Goal: Task Accomplishment & Management: Manage account settings

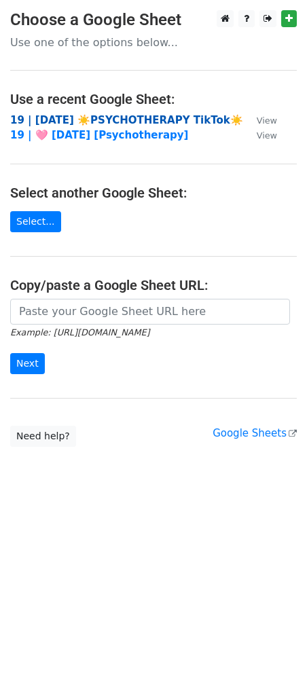
click at [93, 123] on strong "19 | AUG 5 ☀️PSYCHOTHERAPY TikTok☀️" at bounding box center [126, 120] width 233 height 12
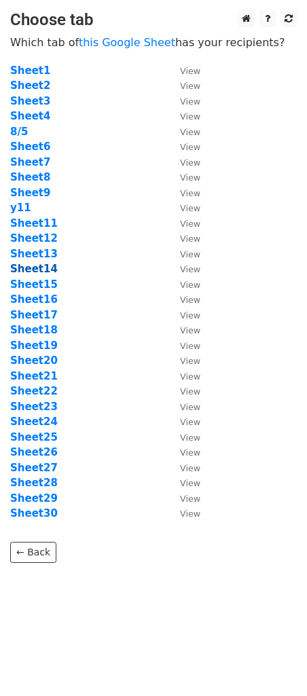
click at [17, 269] on strong "Sheet14" at bounding box center [34, 269] width 48 height 12
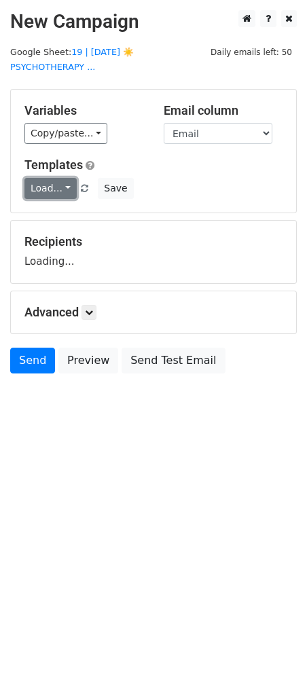
click at [54, 179] on link "Load..." at bounding box center [50, 188] width 52 height 21
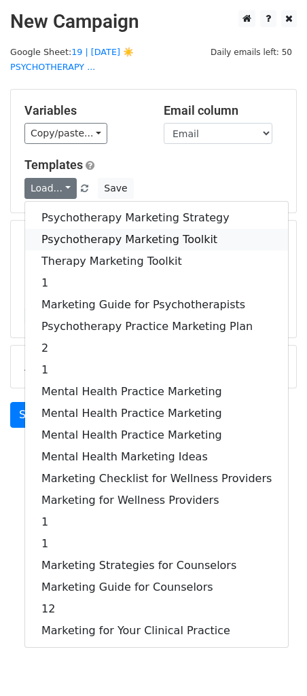
click at [52, 229] on link "Psychotherapy Marketing Toolkit" at bounding box center [156, 240] width 263 height 22
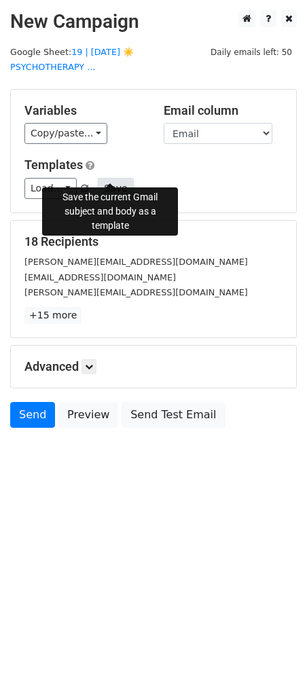
click at [103, 179] on button "Save" at bounding box center [115, 188] width 35 height 21
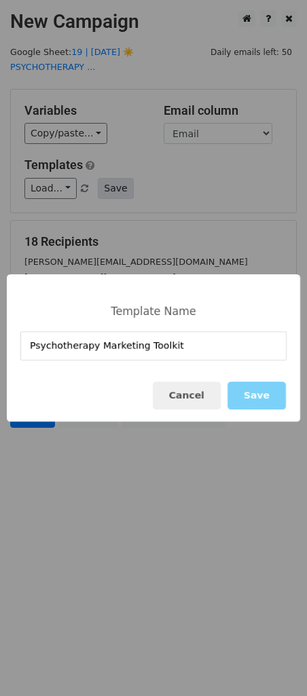
type input "Psychotherapy Marketing Toolkit"
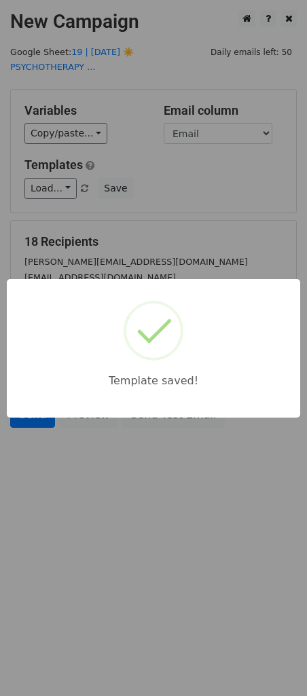
drag, startPoint x: 162, startPoint y: 233, endPoint x: 135, endPoint y: 354, distance: 123.8
click at [162, 234] on div "Template saved!" at bounding box center [153, 348] width 307 height 696
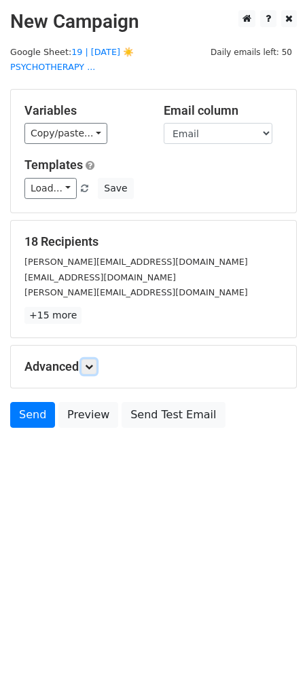
click at [91, 363] on icon at bounding box center [89, 367] width 8 height 8
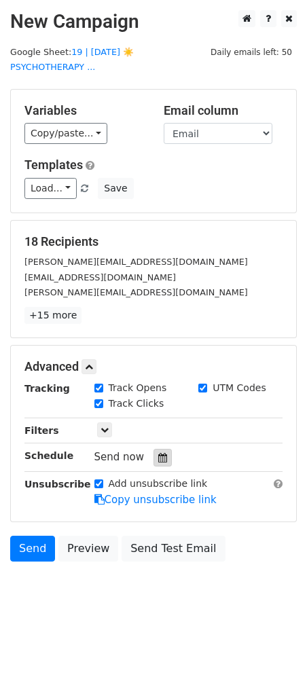
click at [156, 449] on div at bounding box center [162, 458] width 18 height 18
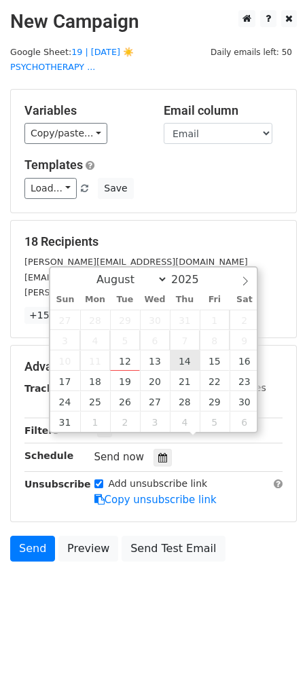
type input "2025-08-14 12:00"
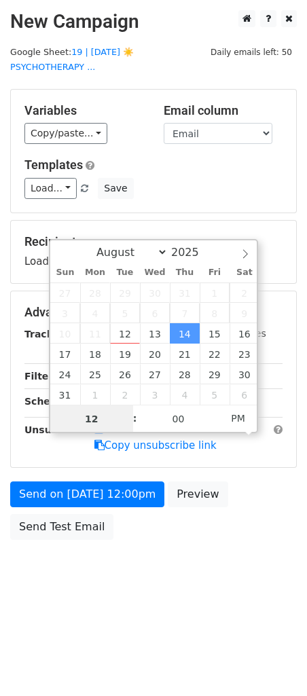
type input "1"
type input "2025-08-14 13:00"
click at [114, 493] on div "Send on Aug 14 at 12:00pm Preview Send Test Email" at bounding box center [153, 514] width 307 height 65
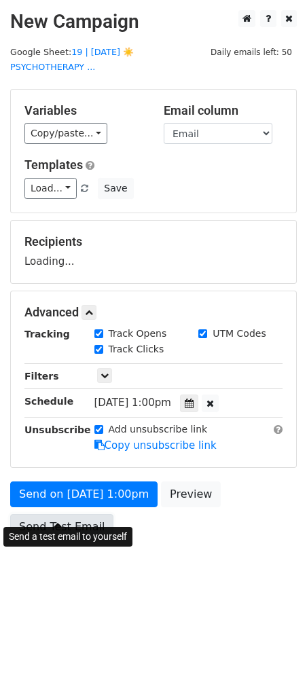
click at [75, 522] on link "Send Test Email" at bounding box center [61, 527] width 103 height 26
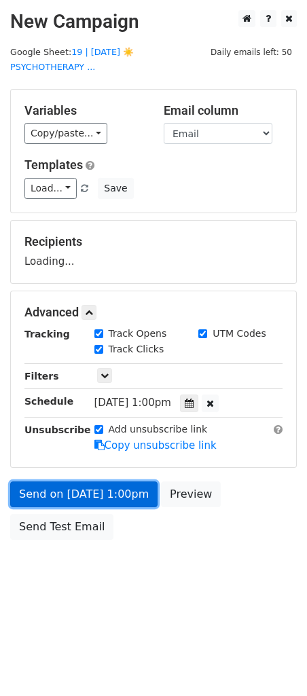
click at [77, 484] on link "Send on Aug 14 at 1:00pm" at bounding box center [83, 495] width 147 height 26
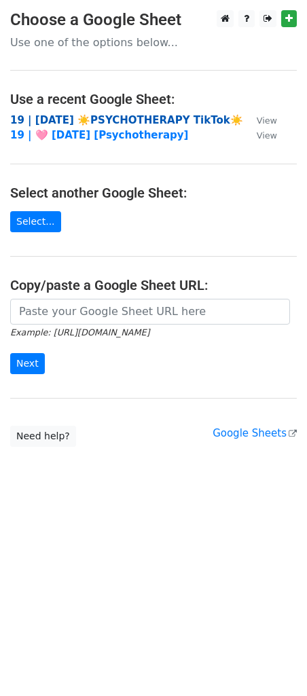
click at [56, 120] on strong "19 | AUG 5 ☀️PSYCHOTHERAPY TikTok☀️" at bounding box center [126, 120] width 233 height 12
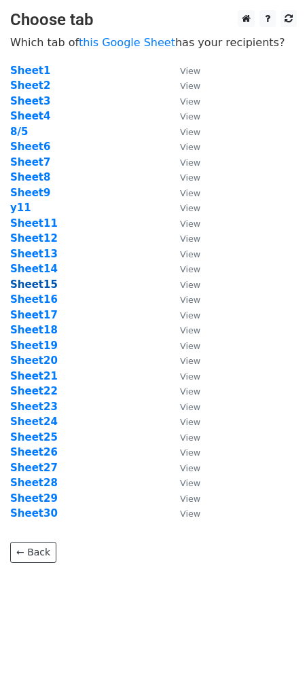
click at [41, 283] on strong "Sheet15" at bounding box center [34, 284] width 48 height 12
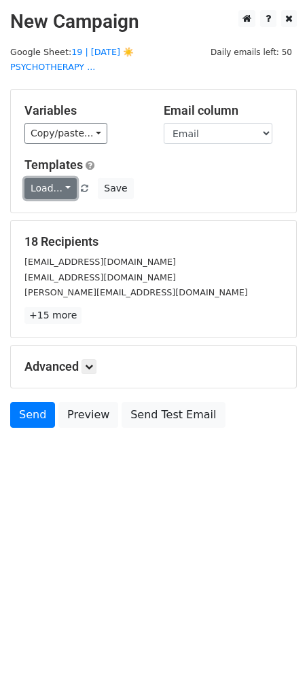
click at [54, 178] on link "Load..." at bounding box center [50, 188] width 52 height 21
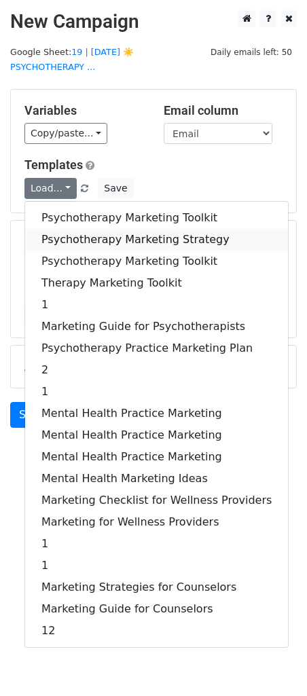
click at [58, 229] on link "Psychotherapy Marketing Strategy" at bounding box center [156, 240] width 263 height 22
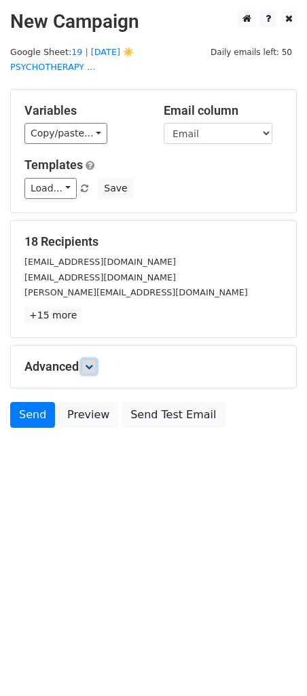
click at [96, 359] on link at bounding box center [88, 366] width 15 height 15
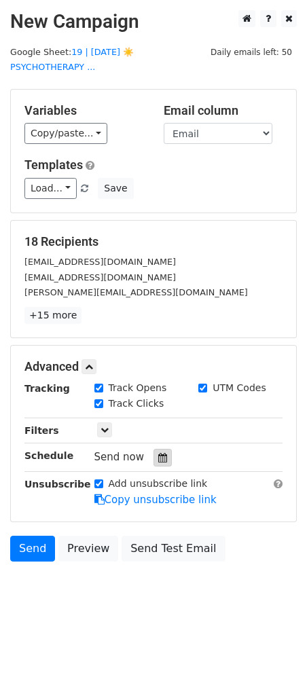
click at [156, 449] on div at bounding box center [162, 458] width 18 height 18
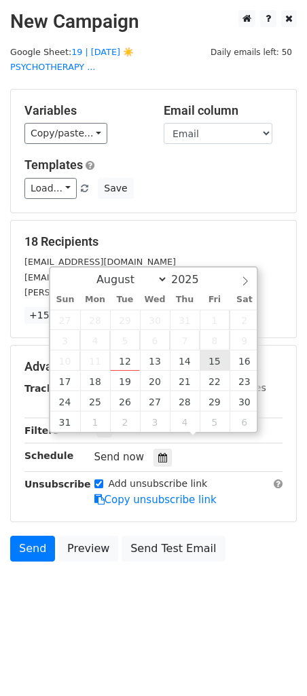
type input "2025-08-15 12:00"
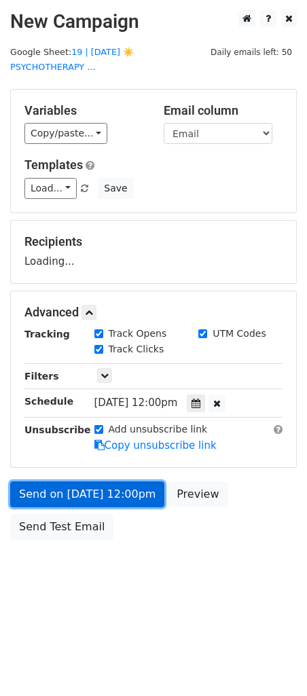
click at [107, 482] on link "Send on Aug 15 at 12:00pm" at bounding box center [87, 495] width 154 height 26
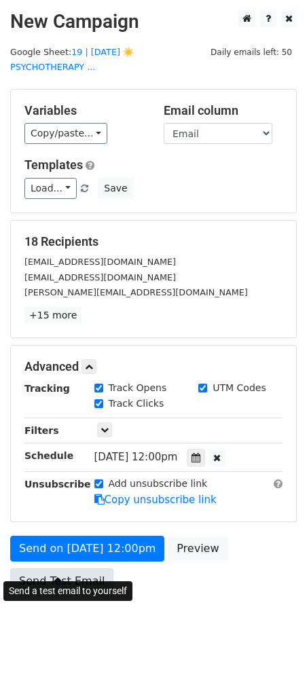
click at [36, 568] on link "Send Test Email" at bounding box center [61, 581] width 103 height 26
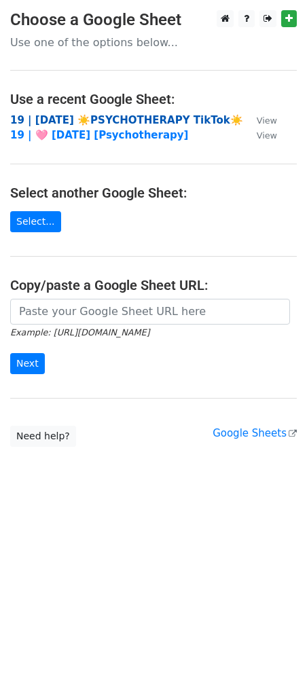
click at [96, 121] on strong "19 | AUG 5 ☀️PSYCHOTHERAPY TikTok☀️" at bounding box center [126, 120] width 233 height 12
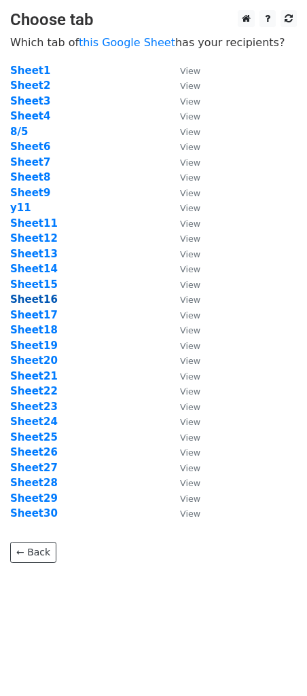
click at [48, 295] on strong "Sheet16" at bounding box center [34, 299] width 48 height 12
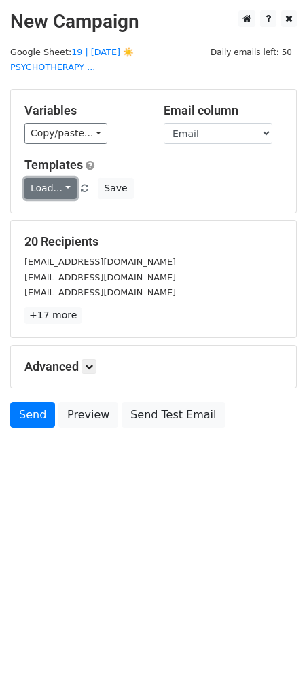
click at [58, 178] on link "Load..." at bounding box center [50, 188] width 52 height 21
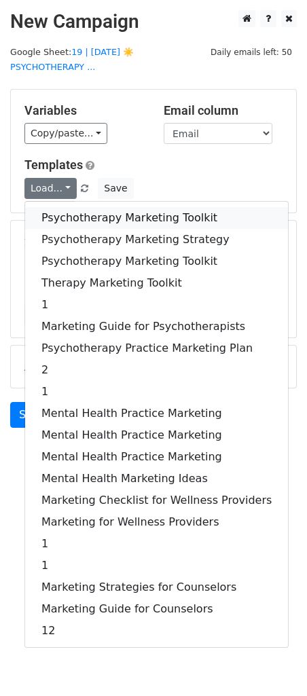
click at [67, 207] on link "Psychotherapy Marketing Toolkit" at bounding box center [156, 218] width 263 height 22
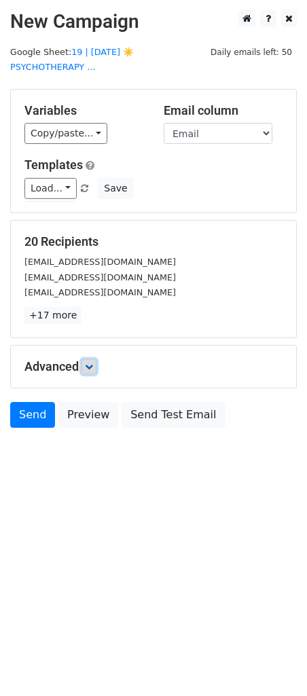
click at [93, 363] on icon at bounding box center [89, 367] width 8 height 8
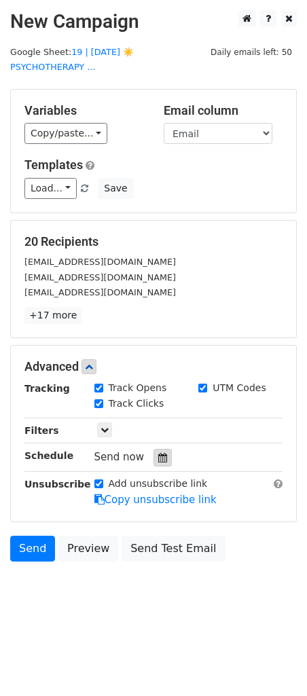
click at [158, 449] on div at bounding box center [162, 458] width 18 height 18
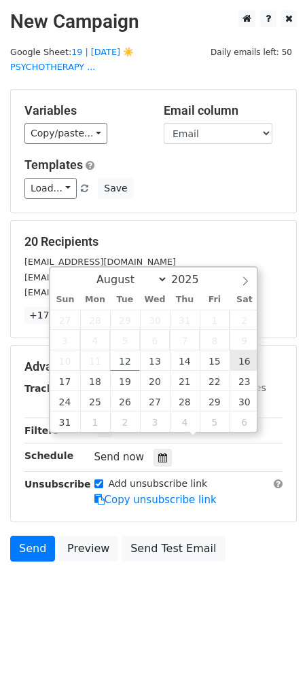
type input "2025-08-16 12:00"
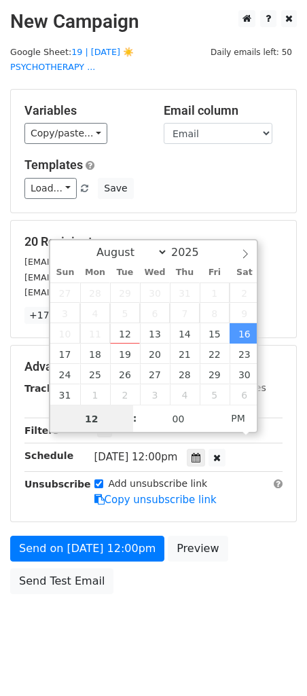
type input "2"
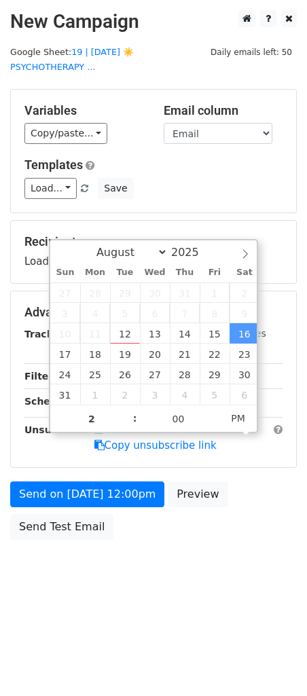
type input "2025-08-16 14:00"
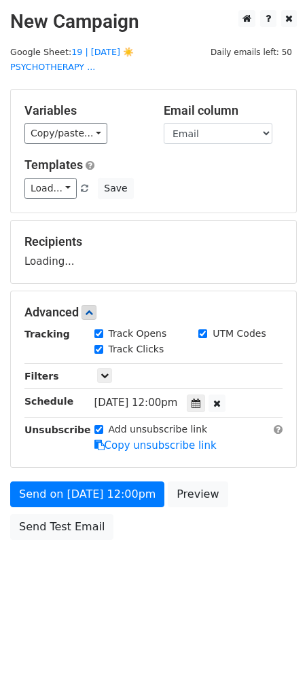
click at [113, 498] on div "Send on Aug 16 at 12:00pm Preview Send Test Email" at bounding box center [153, 514] width 307 height 65
click at [89, 486] on form "Variables Copy/paste... {{Name}} {{Email}} Email column Name Email Templates Lo…" at bounding box center [153, 318] width 287 height 458
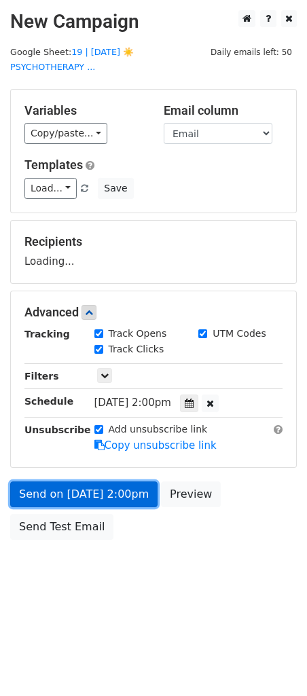
click at [85, 482] on link "Send on Aug 16 at 2:00pm" at bounding box center [83, 495] width 147 height 26
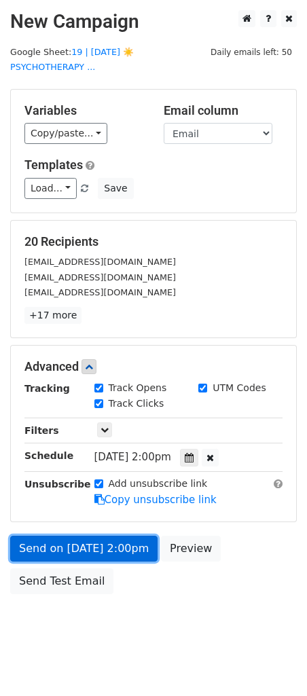
click at [56, 536] on link "Send on Aug 16 at 2:00pm" at bounding box center [83, 549] width 147 height 26
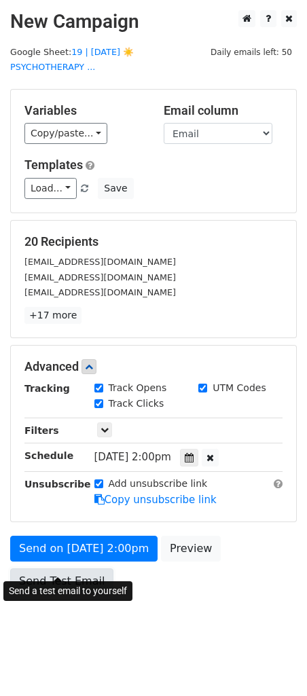
click at [43, 568] on link "Send Test Email" at bounding box center [61, 581] width 103 height 26
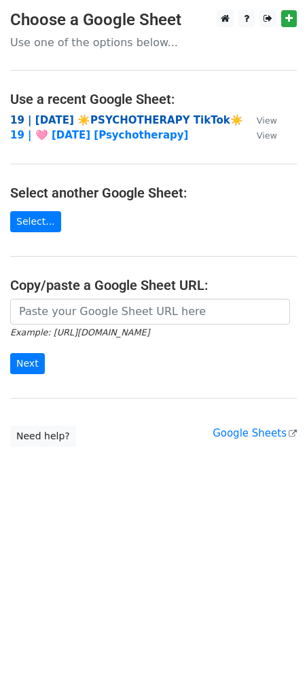
click at [95, 119] on strong "19 | [DATE] ☀️PSYCHOTHERAPY TikTok☀️" at bounding box center [126, 120] width 233 height 12
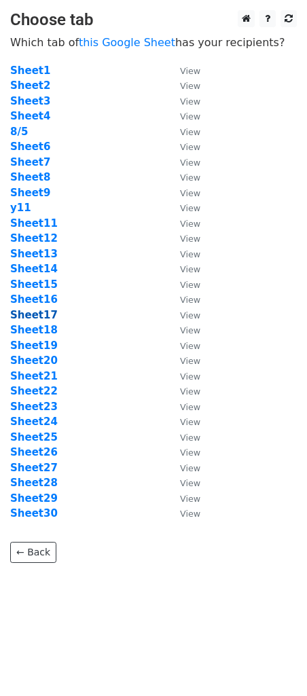
click at [34, 316] on strong "Sheet17" at bounding box center [34, 315] width 48 height 12
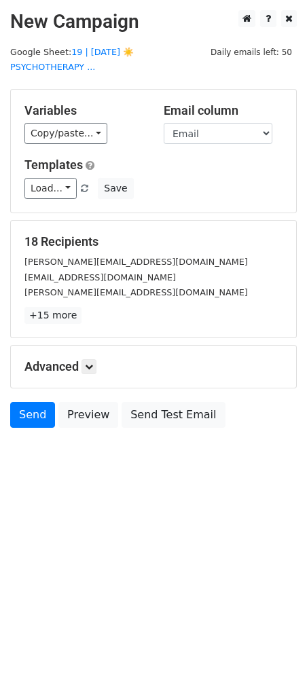
click at [50, 162] on div "Templates Load... Psychotherapy Marketing Toolkit Psychotherapy Marketing Strat…" at bounding box center [153, 178] width 278 height 41
click at [51, 178] on link "Load..." at bounding box center [50, 188] width 52 height 21
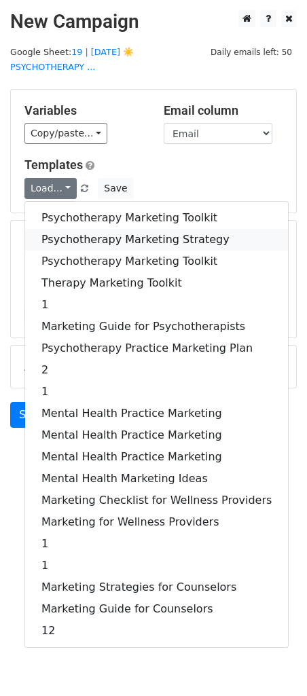
drag, startPoint x: 72, startPoint y: 228, endPoint x: 83, endPoint y: 329, distance: 101.8
click at [72, 229] on link "Psychotherapy Marketing Strategy" at bounding box center [156, 240] width 263 height 22
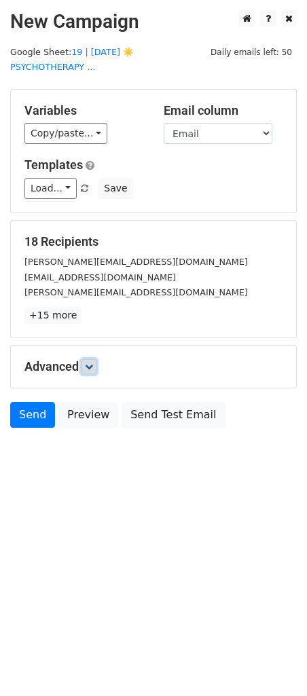
click at [96, 359] on link at bounding box center [88, 366] width 15 height 15
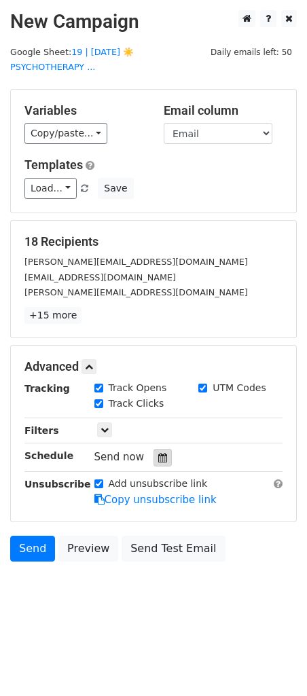
click at [158, 453] on icon at bounding box center [162, 458] width 9 height 10
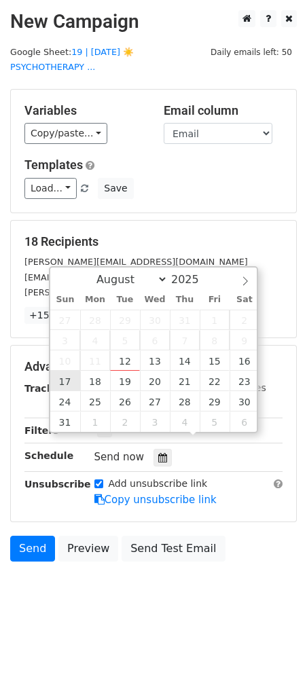
type input "2025-08-17 12:00"
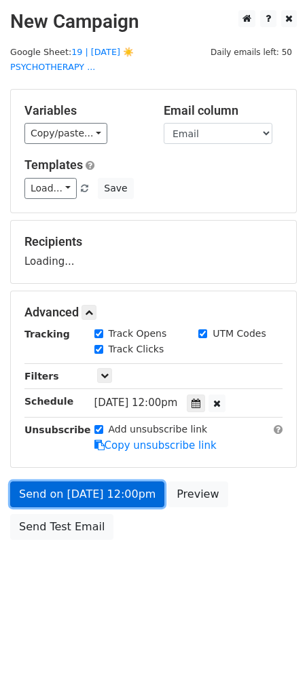
click at [70, 482] on link "Send on Aug 17 at 12:00pm" at bounding box center [87, 495] width 154 height 26
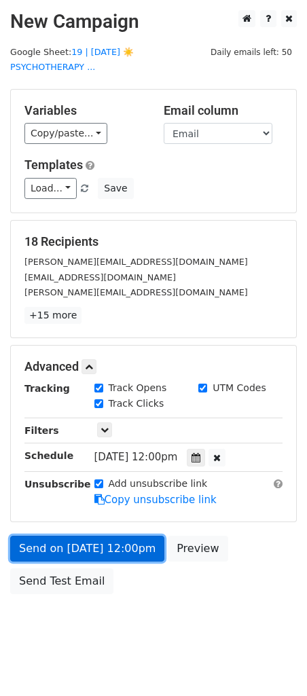
click at [52, 536] on link "Send on Aug 17 at 12:00pm" at bounding box center [87, 549] width 154 height 26
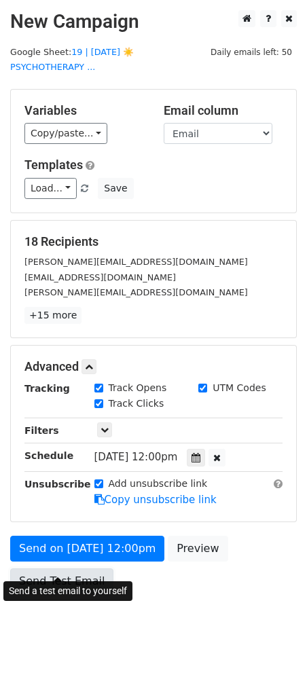
drag, startPoint x: 60, startPoint y: 574, endPoint x: 12, endPoint y: 570, distance: 49.1
click at [60, 574] on link "Send Test Email" at bounding box center [61, 581] width 103 height 26
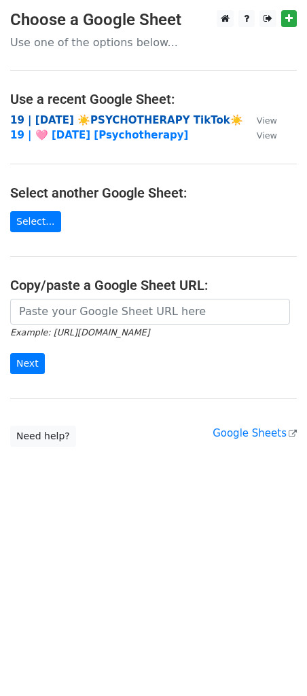
click at [80, 120] on strong "19 | [DATE] ☀️PSYCHOTHERAPY TikTok☀️" at bounding box center [126, 120] width 233 height 12
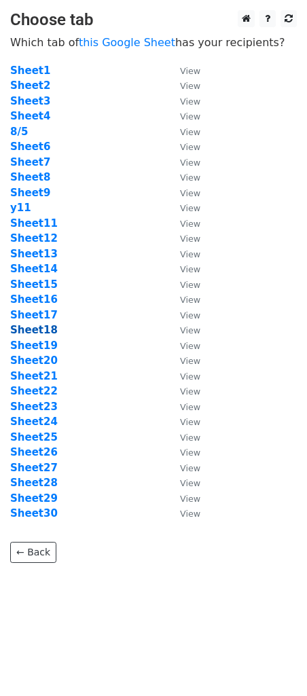
click at [33, 333] on strong "Sheet18" at bounding box center [34, 330] width 48 height 12
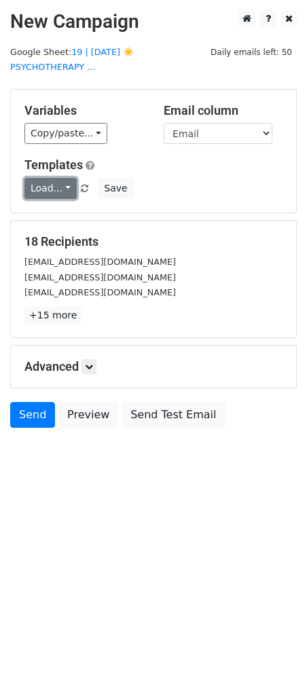
click at [44, 178] on link "Load..." at bounding box center [50, 188] width 52 height 21
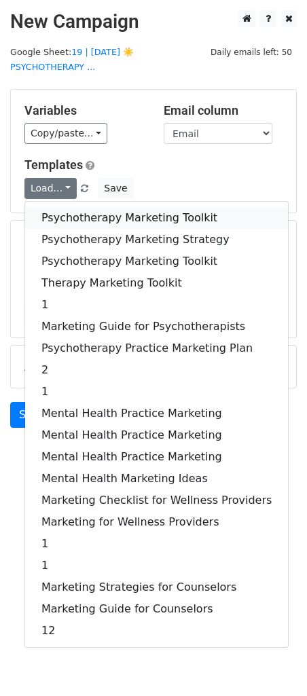
click at [74, 207] on link "Psychotherapy Marketing Toolkit" at bounding box center [156, 218] width 263 height 22
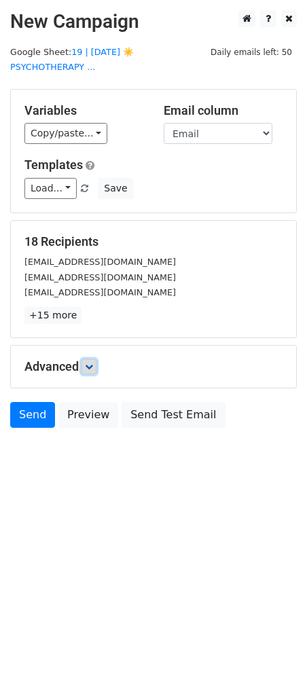
click at [88, 359] on link at bounding box center [88, 366] width 15 height 15
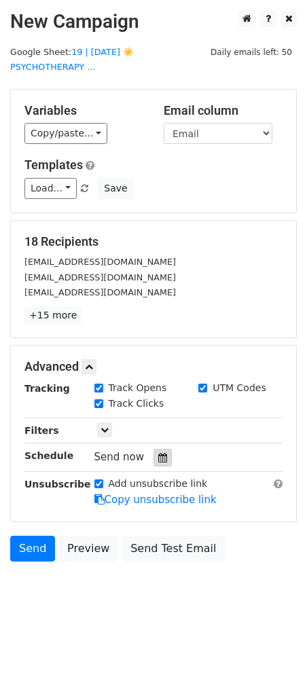
click at [158, 453] on icon at bounding box center [162, 458] width 9 height 10
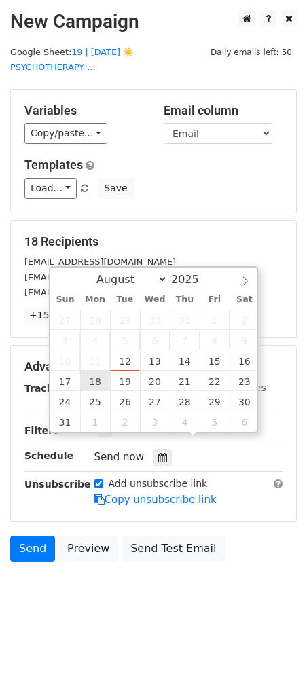
type input "2025-08-18 12:00"
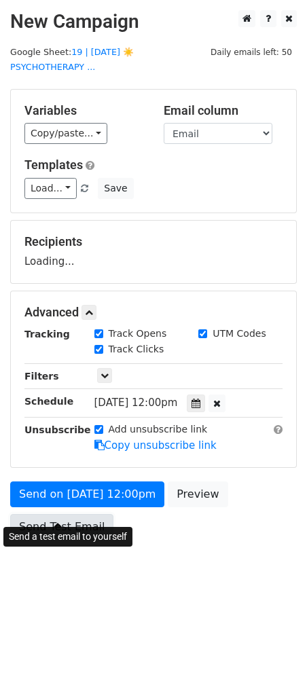
click at [75, 514] on link "Send Test Email" at bounding box center [61, 527] width 103 height 26
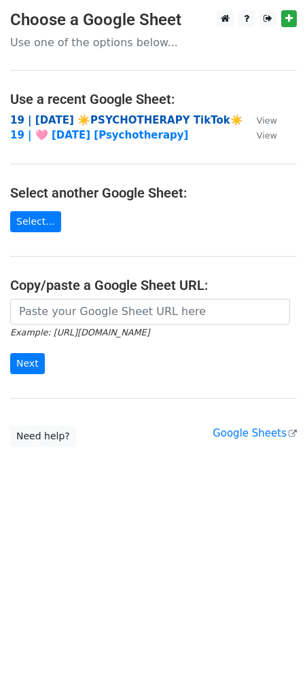
click at [87, 120] on strong "19 | [DATE] ☀️PSYCHOTHERAPY TikTok☀️" at bounding box center [126, 120] width 233 height 12
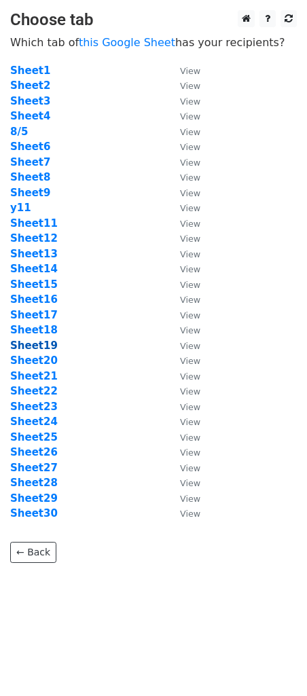
click at [40, 348] on strong "Sheet19" at bounding box center [34, 346] width 48 height 12
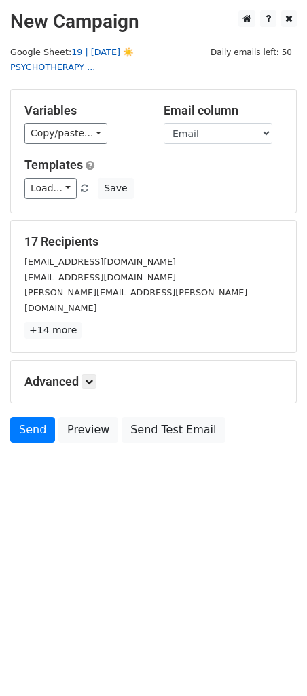
click at [134, 54] on link "19 | AUG 5 ☀️PSYCHOTHERAPY ..." at bounding box center [72, 60] width 124 height 26
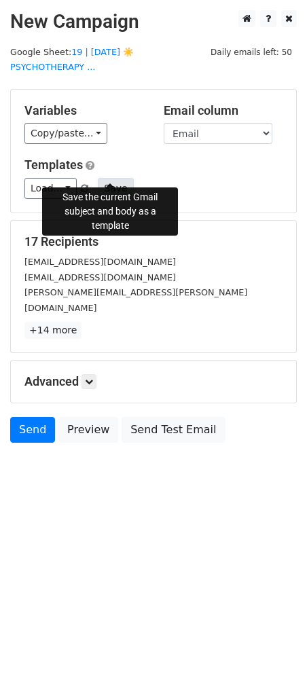
click at [100, 178] on button "Save" at bounding box center [115, 188] width 35 height 21
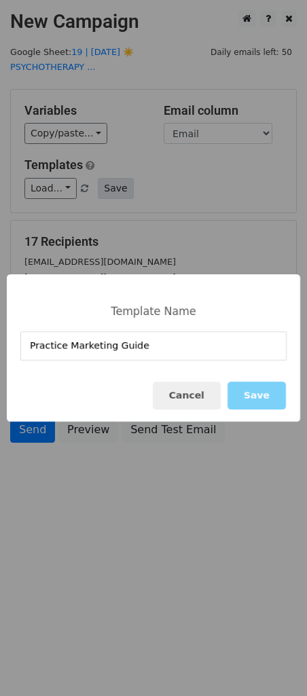
type input "Practice Marketing Guide"
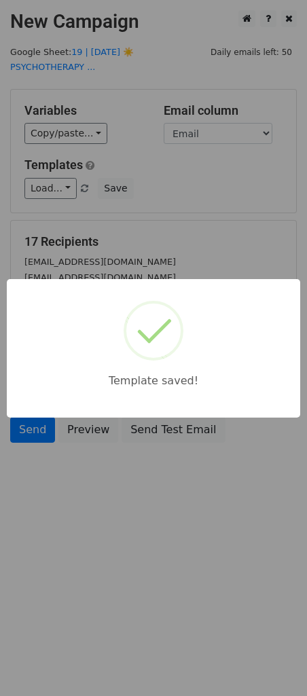
drag, startPoint x: 208, startPoint y: 191, endPoint x: 166, endPoint y: 371, distance: 184.8
click at [208, 192] on div "Template saved!" at bounding box center [153, 348] width 307 height 696
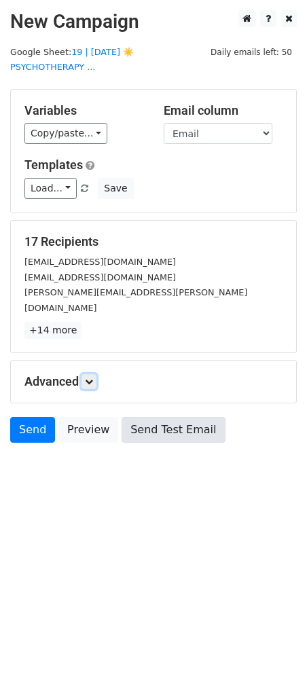
drag, startPoint x: 92, startPoint y: 351, endPoint x: 116, endPoint y: 400, distance: 54.7
click at [92, 378] on icon at bounding box center [89, 382] width 8 height 8
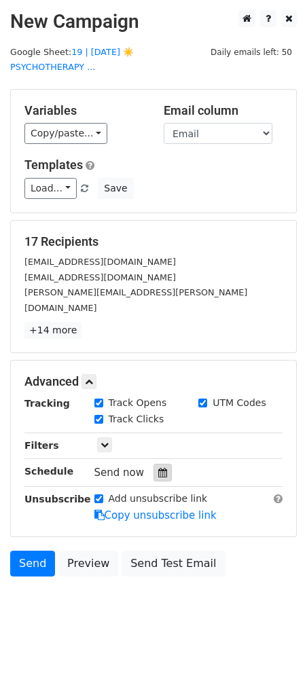
click at [160, 468] on icon at bounding box center [162, 473] width 9 height 10
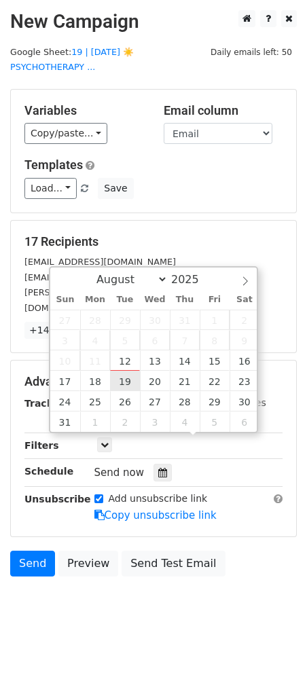
type input "2025-08-19 12:00"
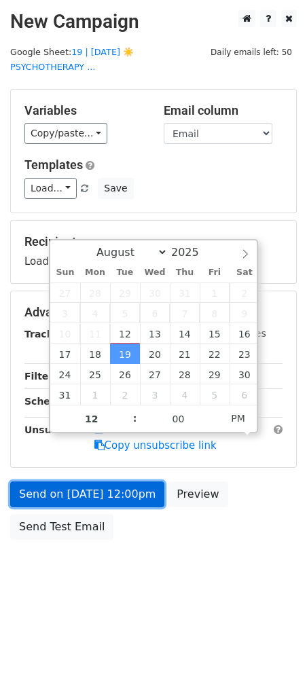
click at [70, 482] on link "Send on Aug 19 at 12:00pm" at bounding box center [87, 495] width 154 height 26
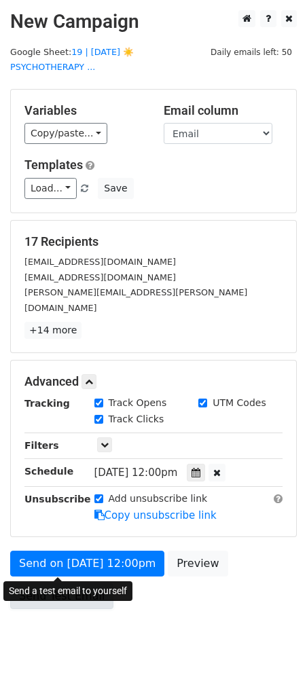
click at [50, 583] on link "Send Test Email" at bounding box center [61, 596] width 103 height 26
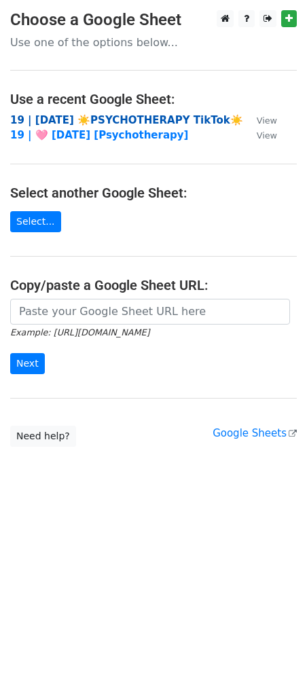
click at [159, 117] on strong "19 | [DATE] ☀️PSYCHOTHERAPY TikTok☀️" at bounding box center [126, 120] width 233 height 12
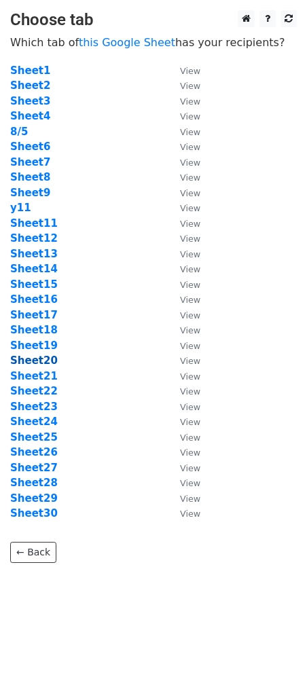
click at [39, 362] on strong "Sheet20" at bounding box center [34, 361] width 48 height 12
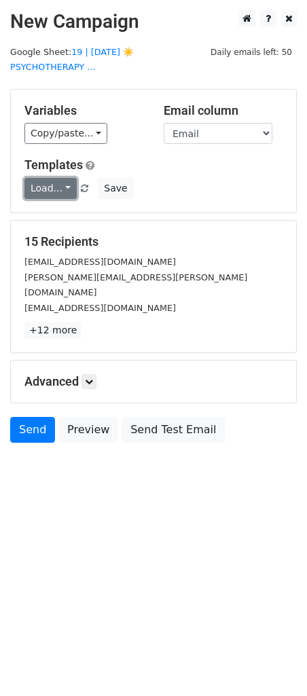
click at [56, 178] on link "Load..." at bounding box center [50, 188] width 52 height 21
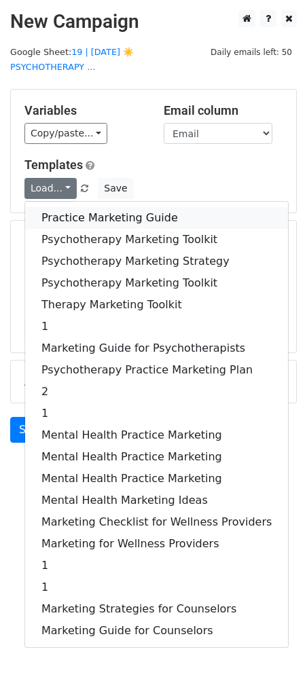
click at [76, 207] on link "Practice Marketing Guide" at bounding box center [156, 218] width 263 height 22
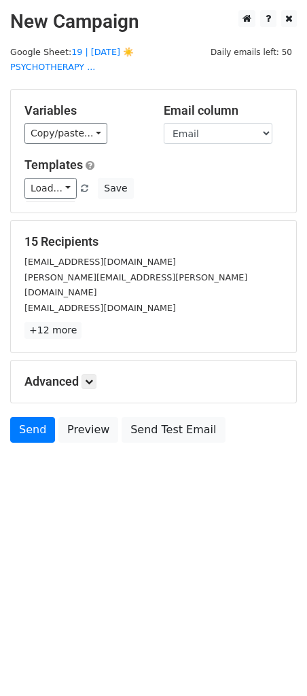
click at [99, 374] on h5 "Advanced" at bounding box center [153, 381] width 258 height 15
click at [96, 374] on link at bounding box center [88, 381] width 15 height 15
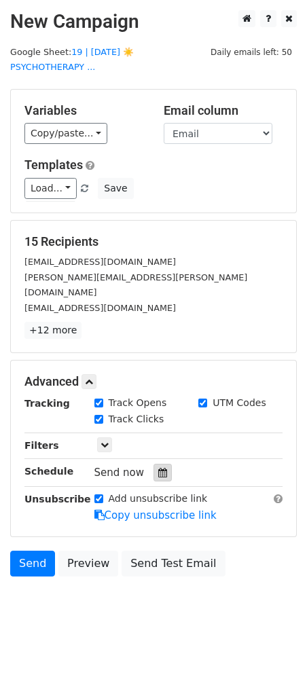
click at [158, 468] on icon at bounding box center [162, 473] width 9 height 10
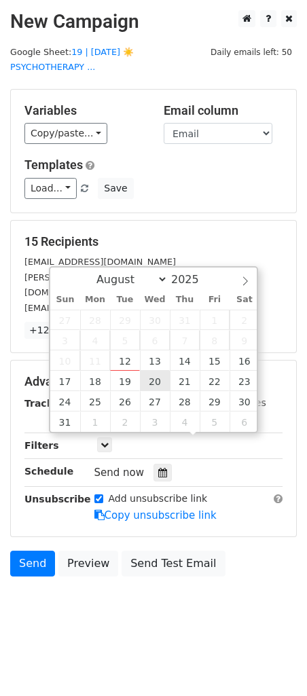
type input "2025-08-20 12:00"
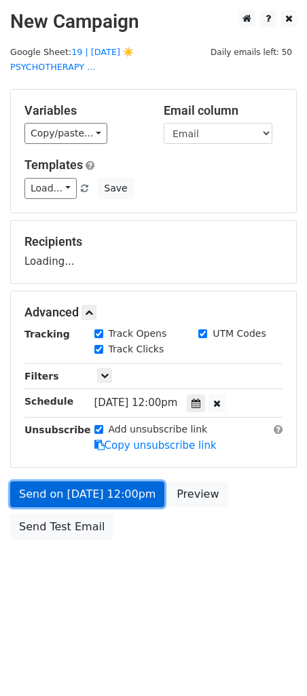
click at [95, 484] on link "Send on Aug 20 at 12:00pm" at bounding box center [87, 495] width 154 height 26
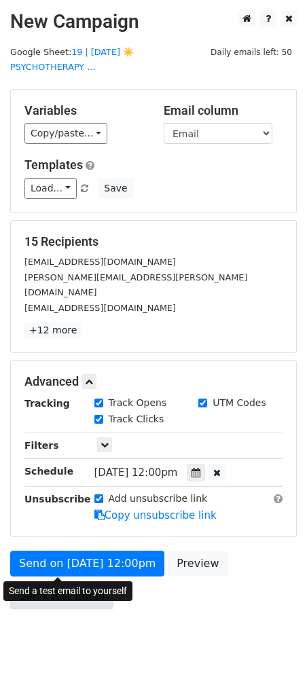
click at [46, 583] on link "Send Test Email" at bounding box center [61, 596] width 103 height 26
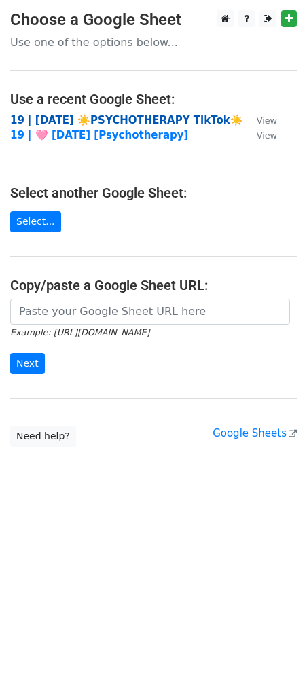
click at [41, 118] on strong "19 | [DATE] ☀️PSYCHOTHERAPY TikTok☀️" at bounding box center [126, 120] width 233 height 12
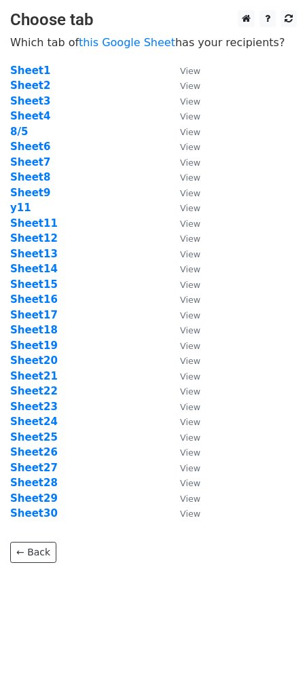
click at [164, 213] on td "y11" at bounding box center [88, 208] width 156 height 16
click at [44, 378] on strong "Sheet21" at bounding box center [34, 376] width 48 height 12
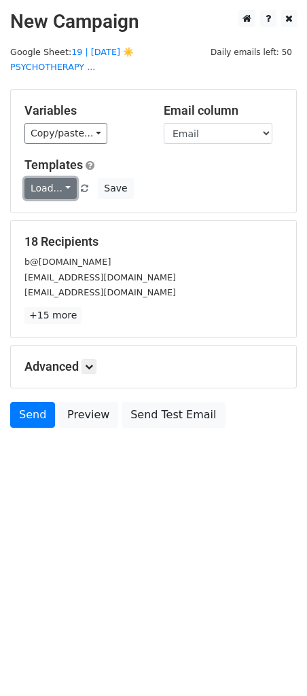
click at [52, 178] on link "Load..." at bounding box center [50, 188] width 52 height 21
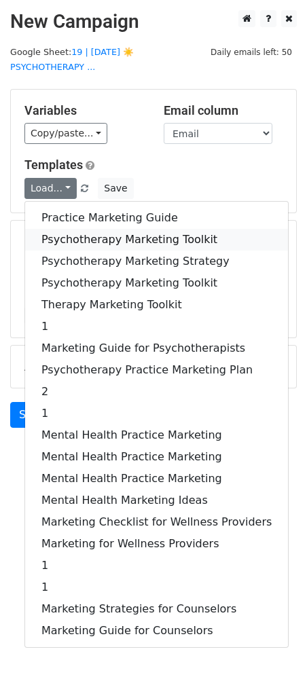
click at [58, 229] on link "Psychotherapy Marketing Toolkit" at bounding box center [156, 240] width 263 height 22
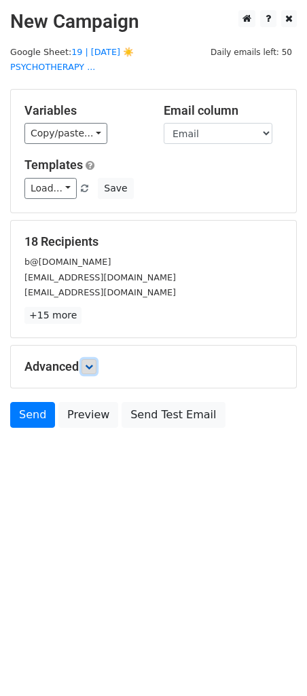
click at [90, 363] on icon at bounding box center [89, 367] width 8 height 8
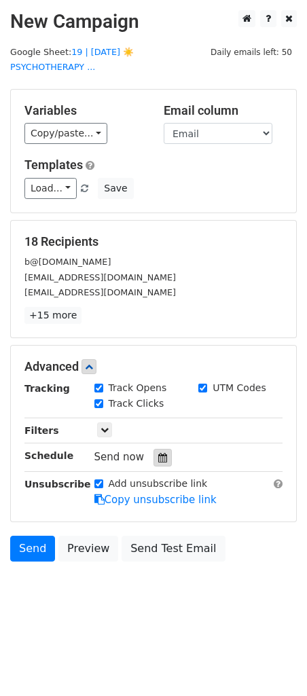
click at [159, 453] on icon at bounding box center [162, 458] width 9 height 10
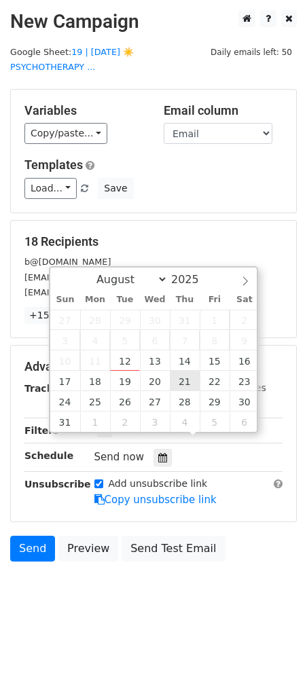
type input "2025-08-21 12:00"
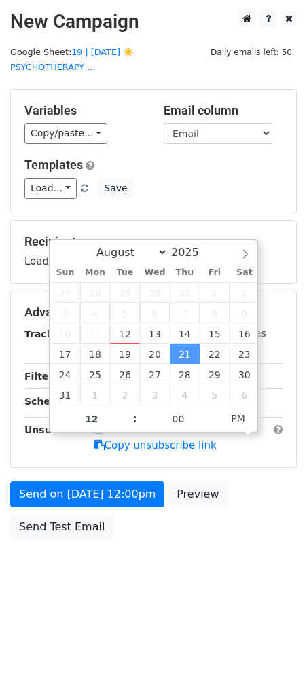
click at [91, 526] on div "Send on Aug 21 at 12:00pm Preview Send Test Email" at bounding box center [153, 514] width 307 height 65
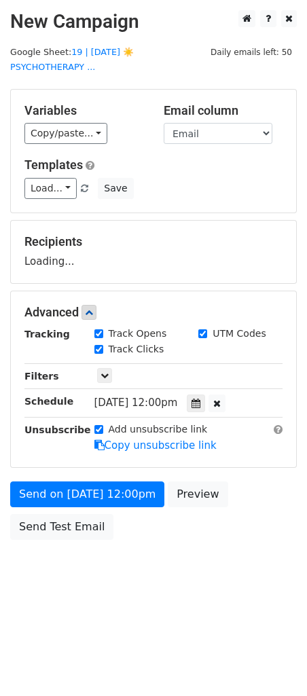
click at [48, 490] on div "Send on Aug 21 at 12:00pm Preview Send Test Email" at bounding box center [153, 514] width 307 height 65
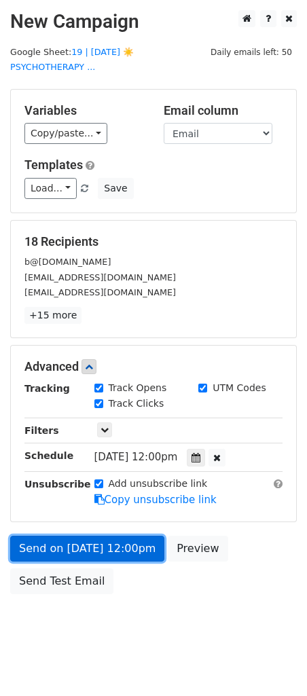
click at [44, 536] on link "Send on Aug 21 at 12:00pm" at bounding box center [87, 549] width 154 height 26
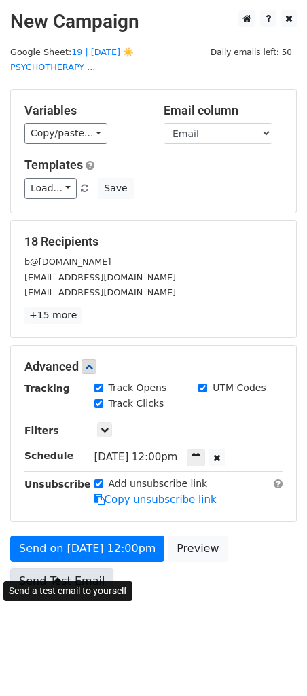
click at [71, 568] on link "Send Test Email" at bounding box center [61, 581] width 103 height 26
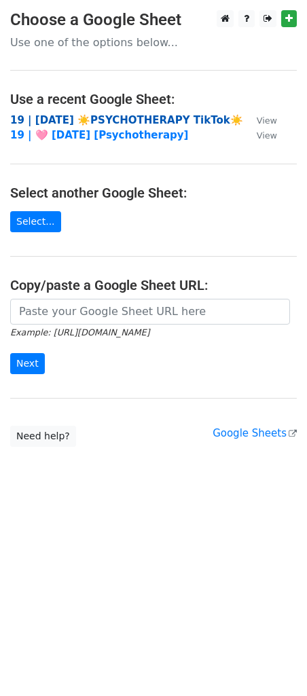
click at [75, 118] on strong "19 | AUG 5 ☀️PSYCHOTHERAPY TikTok☀️" at bounding box center [126, 120] width 233 height 12
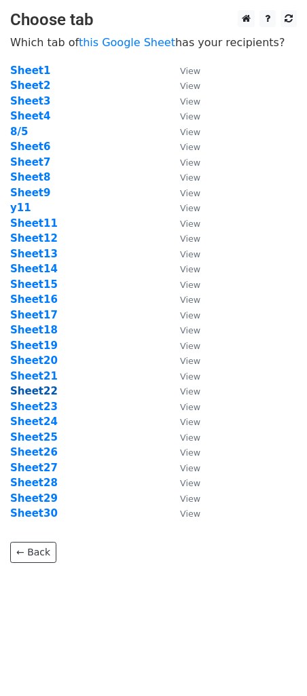
click at [33, 394] on strong "Sheet22" at bounding box center [34, 391] width 48 height 12
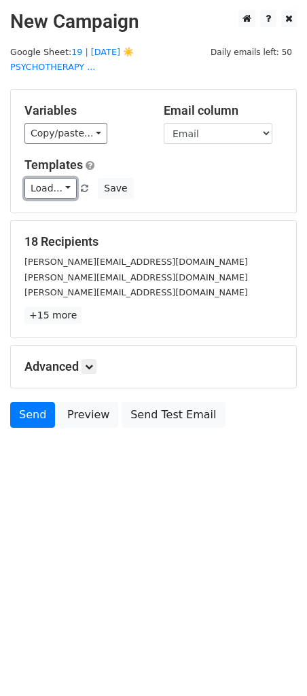
drag, startPoint x: 57, startPoint y: 171, endPoint x: 57, endPoint y: 205, distance: 34.0
click at [57, 178] on link "Load..." at bounding box center [50, 188] width 52 height 21
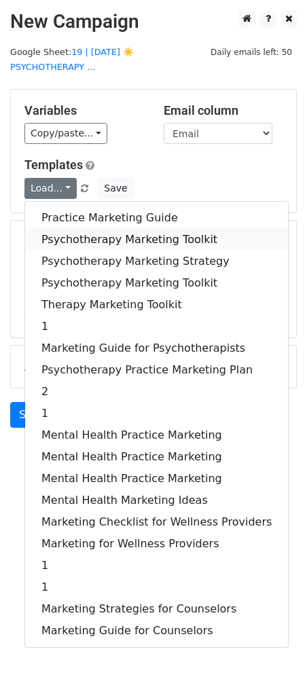
click at [57, 229] on link "Psychotherapy Marketing Toolkit" at bounding box center [156, 240] width 263 height 22
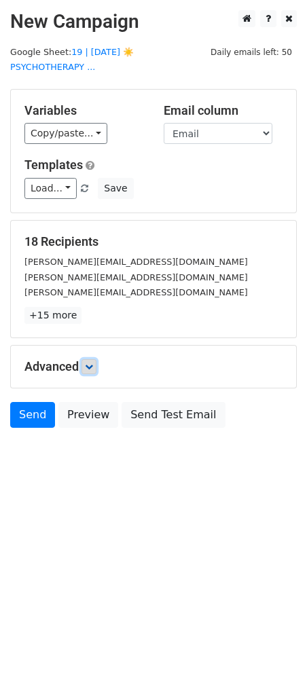
click at [88, 363] on icon at bounding box center [89, 367] width 8 height 8
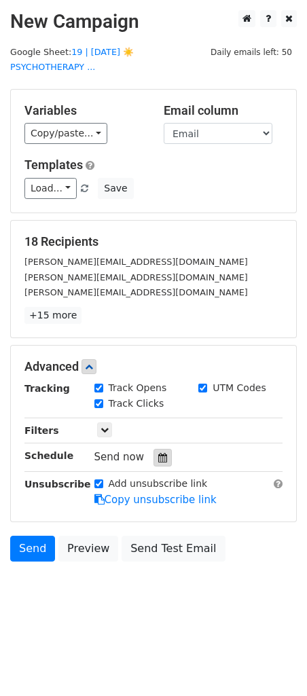
click at [158, 453] on icon at bounding box center [162, 458] width 9 height 10
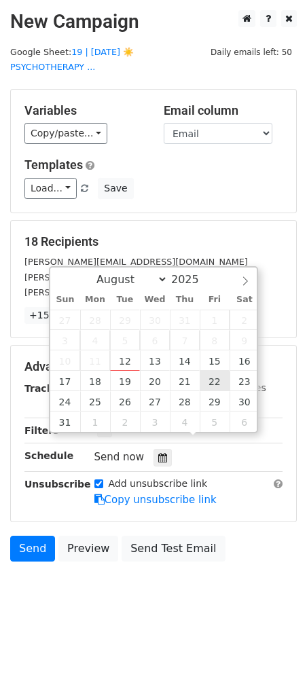
type input "[DATE] 12:00"
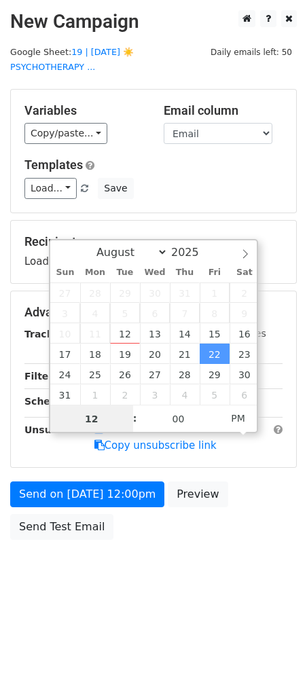
type input "2"
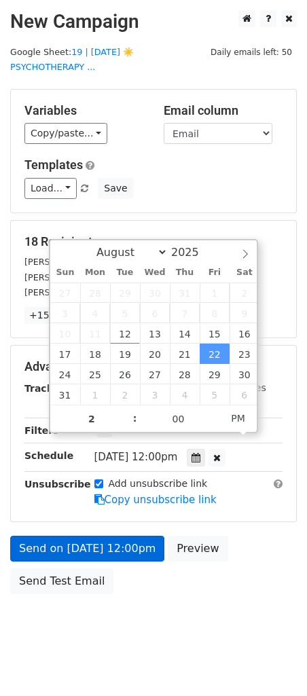
type input "[DATE] 14:00"
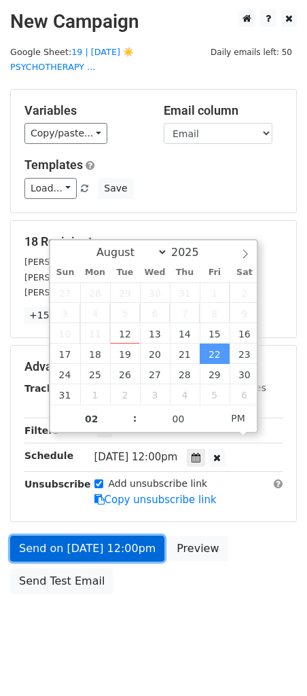
click at [62, 536] on link "Send on [DATE] 12:00pm" at bounding box center [87, 549] width 154 height 26
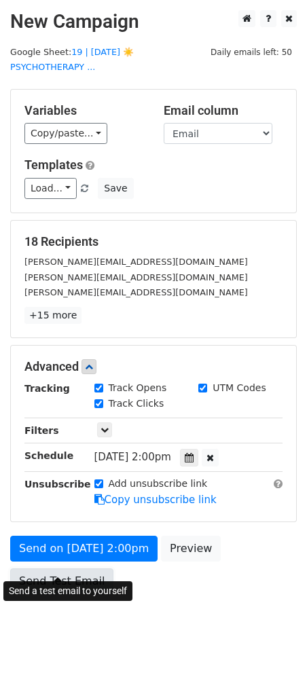
click at [57, 559] on body "New Campaign Daily emails left: 50 Google Sheet: 19 | [DATE] ☀️PSYCHOTHERAPY ..…" at bounding box center [153, 332] width 307 height 645
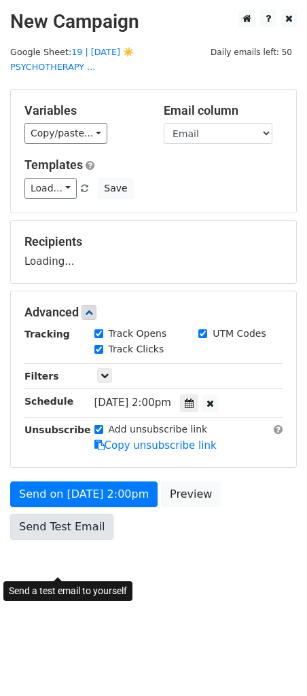
click at [33, 517] on link "Send Test Email" at bounding box center [61, 527] width 103 height 26
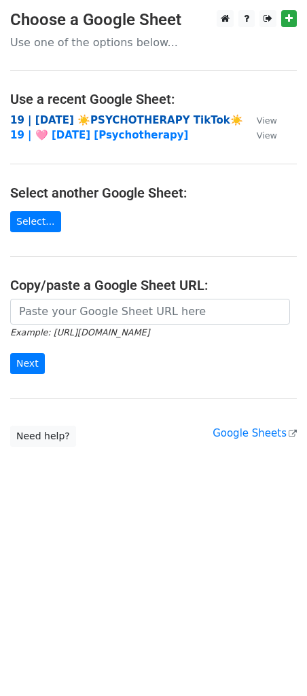
click at [84, 120] on strong "19 | [DATE] ☀️PSYCHOTHERAPY TikTok☀️" at bounding box center [126, 120] width 233 height 12
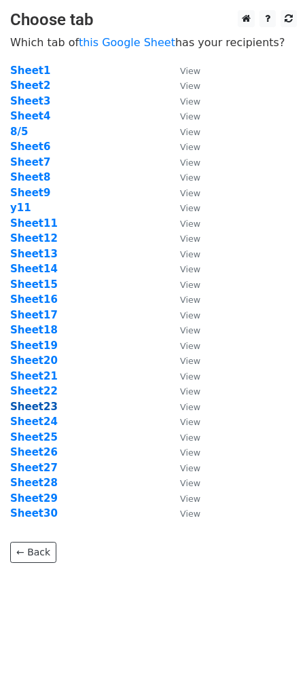
click at [42, 407] on strong "Sheet23" at bounding box center [34, 407] width 48 height 12
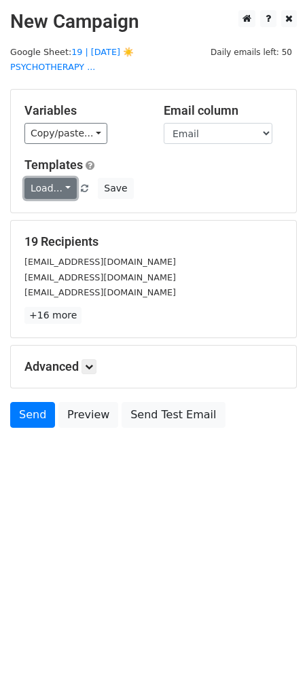
click at [37, 178] on link "Load..." at bounding box center [50, 188] width 52 height 21
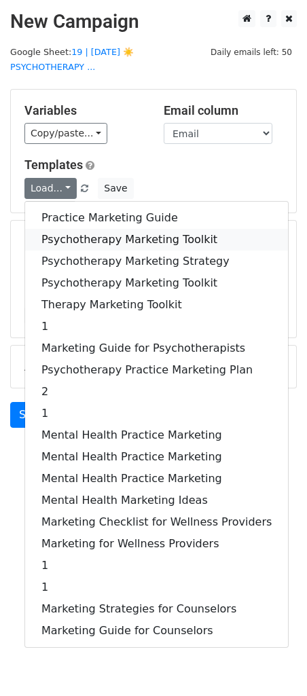
click at [62, 229] on link "Psychotherapy Marketing Toolkit" at bounding box center [156, 240] width 263 height 22
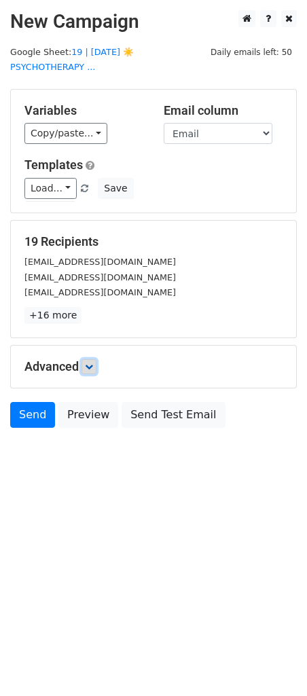
click at [92, 363] on icon at bounding box center [89, 367] width 8 height 8
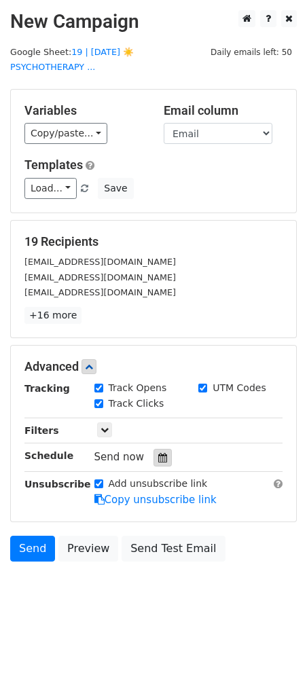
click at [158, 453] on icon at bounding box center [162, 458] width 9 height 10
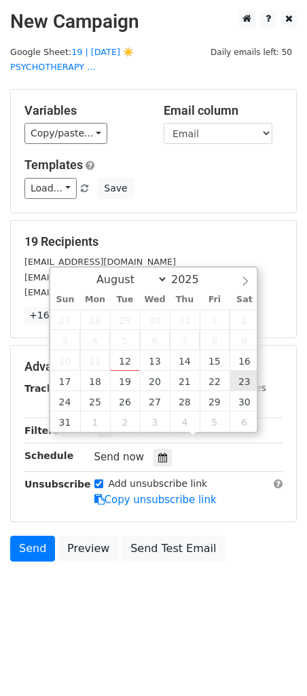
type input "[DATE] 12:00"
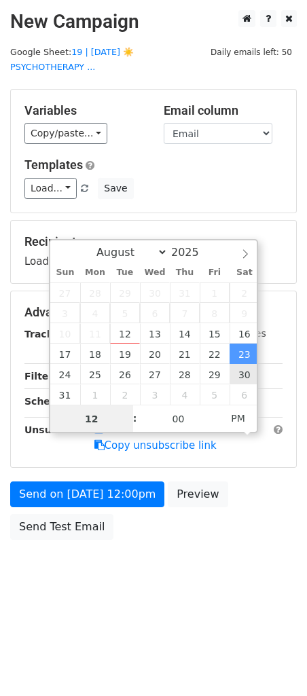
type input "3"
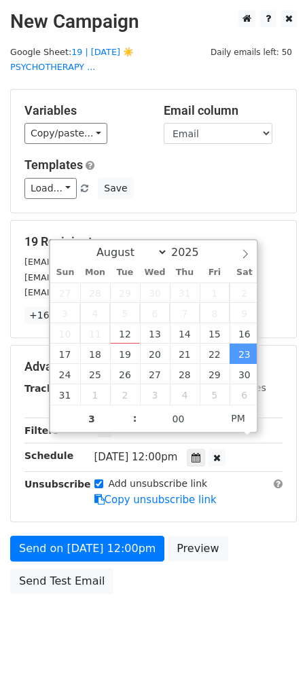
type input "[DATE] 15:00"
click at [57, 547] on div "Send on [DATE] 12:00pm Preview Send Test Email" at bounding box center [153, 568] width 307 height 65
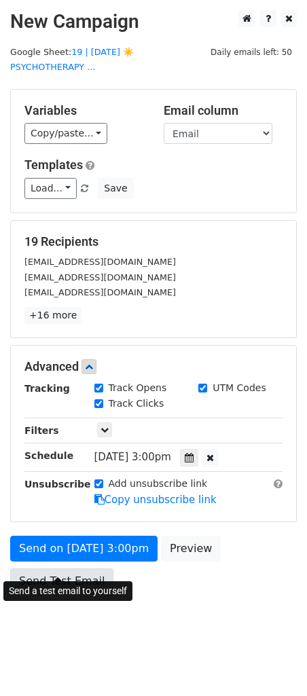
click at [57, 551] on body "New Campaign Daily emails left: 50 Google Sheet: 19 | [DATE] ☀️PSYCHOTHERAPY ..…" at bounding box center [153, 332] width 307 height 645
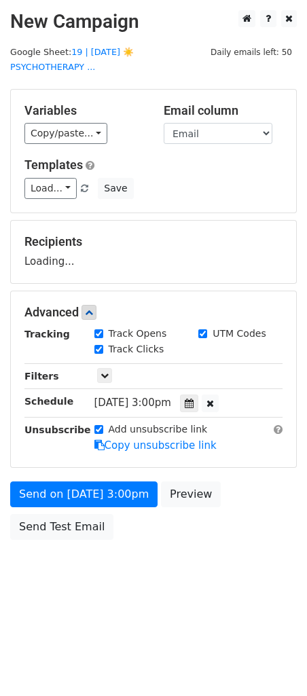
click at [51, 529] on div "Send on Aug 23 at 3:00pm Preview Send Test Email" at bounding box center [153, 514] width 307 height 65
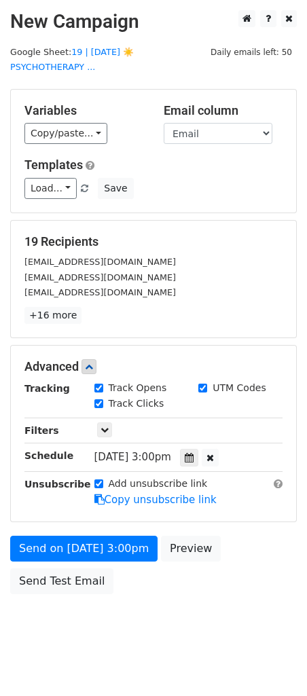
click at [67, 514] on form "Variables Copy/paste... {{Name}} {{Email}} Email column Name Email Templates Lo…" at bounding box center [153, 345] width 287 height 512
click at [54, 550] on div "Send on Aug 23 at 3:00pm Preview Send Test Email" at bounding box center [153, 568] width 307 height 65
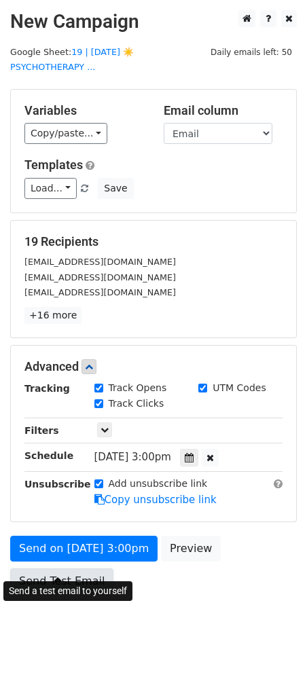
click at [42, 568] on link "Send Test Email" at bounding box center [61, 581] width 103 height 26
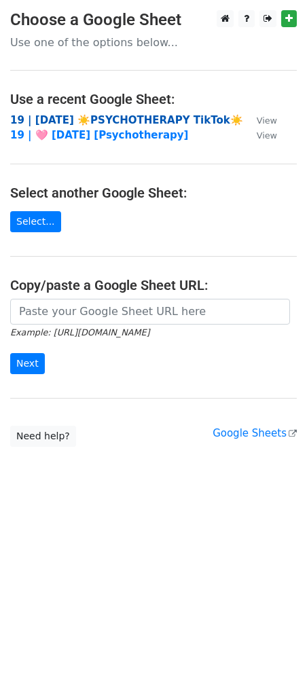
click at [84, 115] on strong "19 | [DATE] ☀️PSYCHOTHERAPY TikTok☀️" at bounding box center [126, 120] width 233 height 12
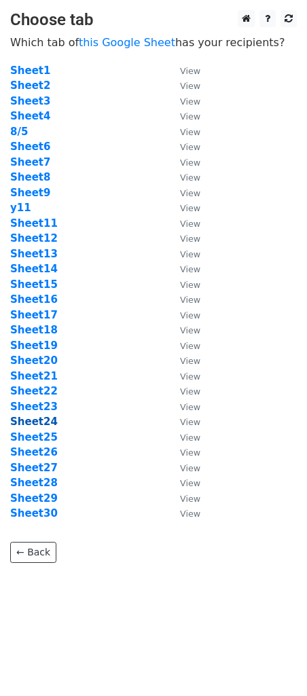
click at [42, 427] on strong "Sheet24" at bounding box center [34, 422] width 48 height 12
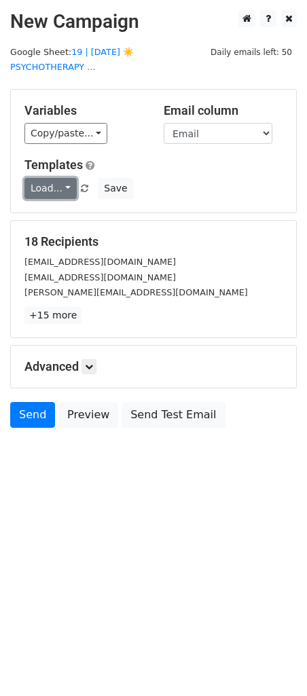
click at [56, 178] on link "Load..." at bounding box center [50, 188] width 52 height 21
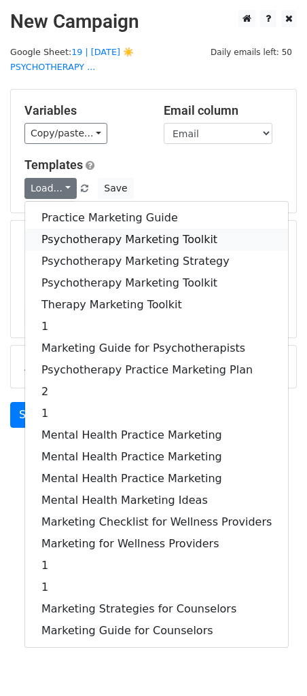
click at [57, 229] on link "Psychotherapy Marketing Toolkit" at bounding box center [156, 240] width 263 height 22
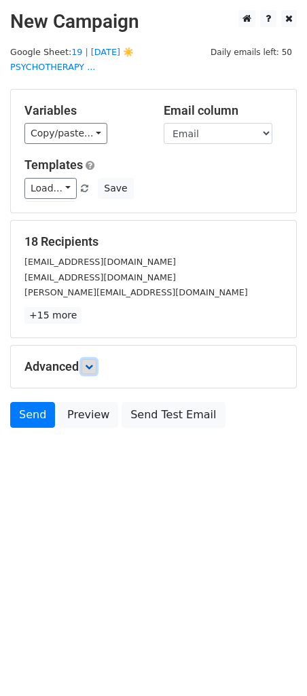
click at [91, 363] on icon at bounding box center [89, 367] width 8 height 8
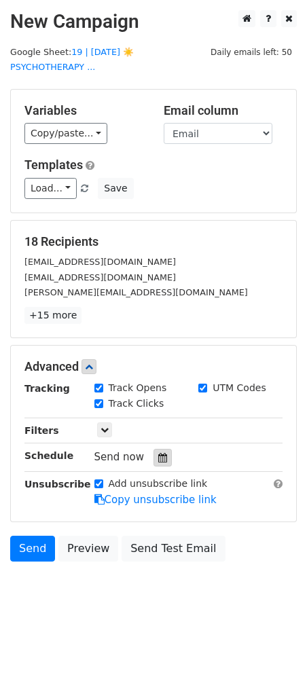
click at [158, 453] on icon at bounding box center [162, 458] width 9 height 10
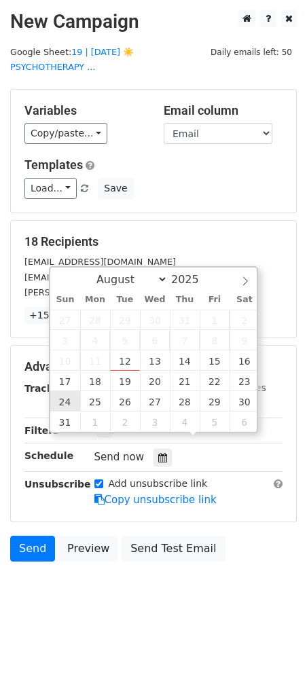
type input "[DATE] 12:00"
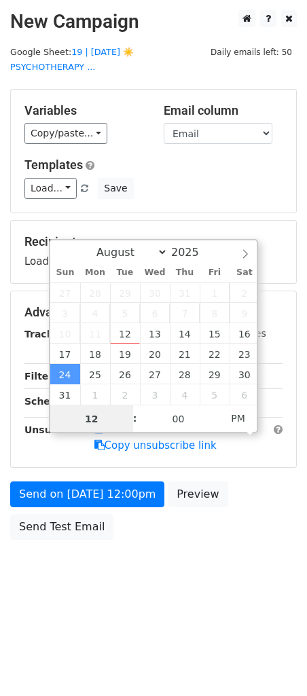
type input "2"
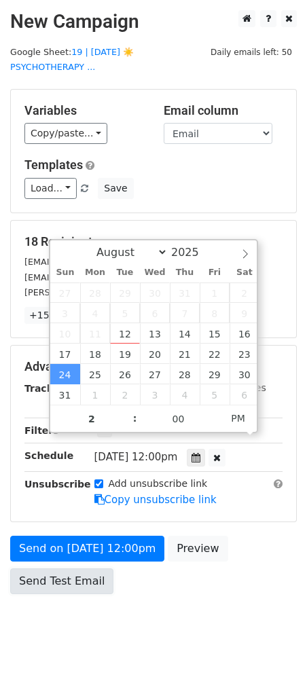
type input "[DATE] 14:00"
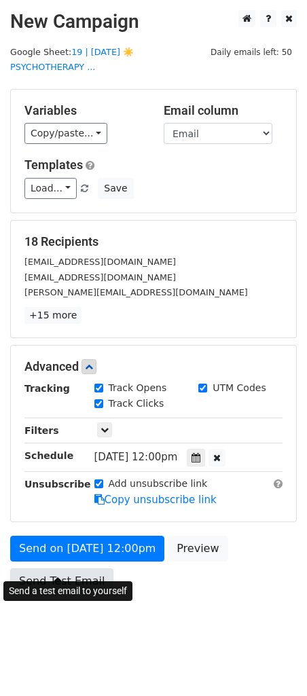
click at [50, 568] on link "Send Test Email" at bounding box center [61, 581] width 103 height 26
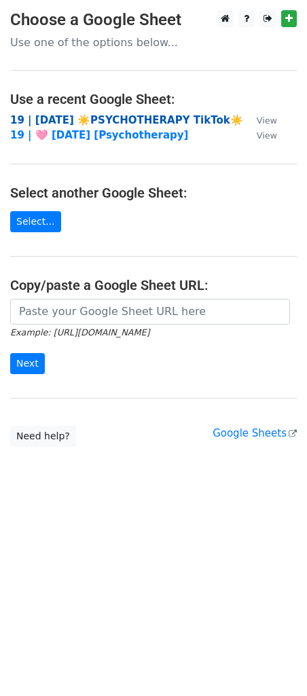
click at [123, 121] on strong "19 | [DATE] ☀️PSYCHOTHERAPY TikTok☀️" at bounding box center [126, 120] width 233 height 12
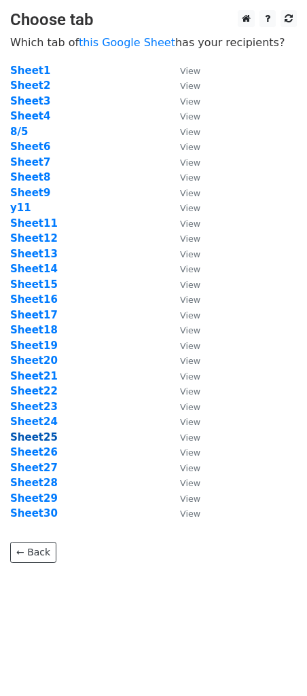
click at [37, 435] on strong "Sheet25" at bounding box center [34, 437] width 48 height 12
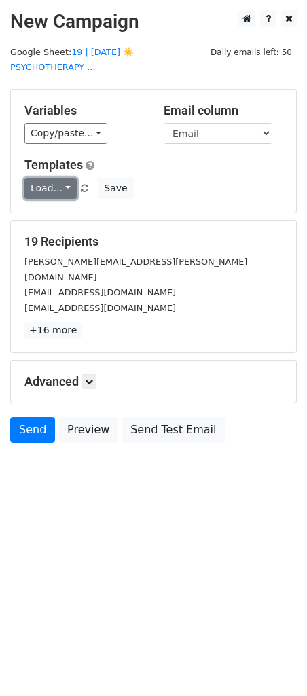
click at [51, 178] on link "Load..." at bounding box center [50, 188] width 52 height 21
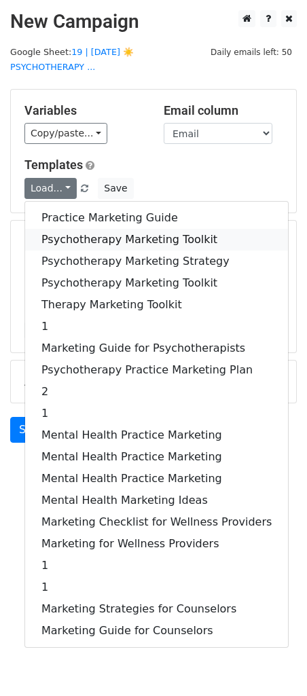
click at [52, 229] on link "Psychotherapy Marketing Toolkit" at bounding box center [156, 240] width 263 height 22
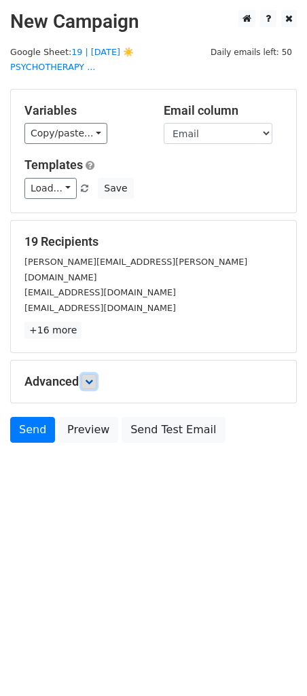
click at [91, 374] on link at bounding box center [88, 381] width 15 height 15
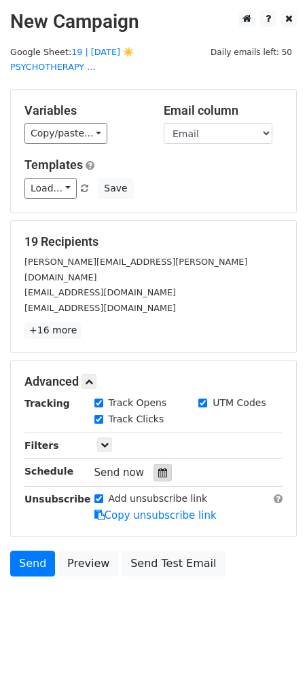
click at [159, 468] on icon at bounding box center [162, 473] width 9 height 10
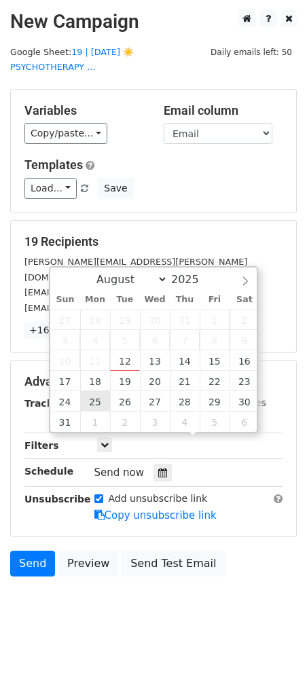
type input "2025-08-25 12:00"
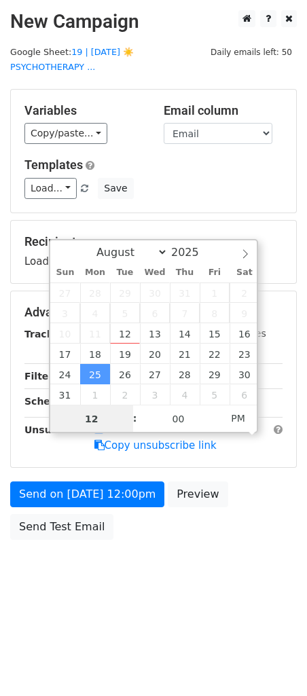
type input "3"
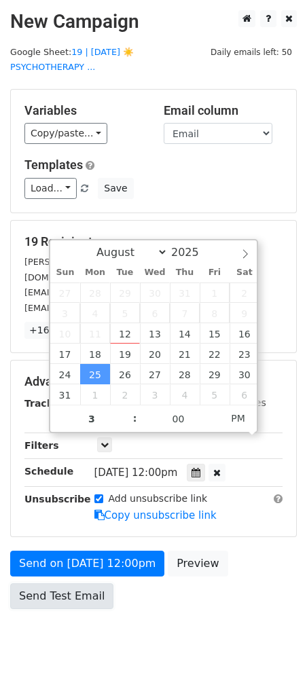
type input "2025-08-25 15:00"
click at [56, 583] on link "Send Test Email" at bounding box center [61, 596] width 103 height 26
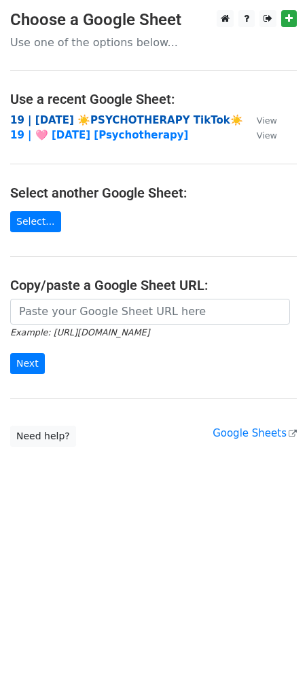
click at [97, 122] on strong "19 | [DATE] ☀️PSYCHOTHERAPY TikTok☀️" at bounding box center [126, 120] width 233 height 12
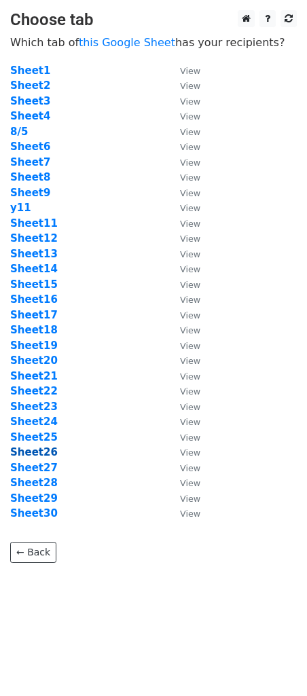
click at [45, 450] on strong "Sheet26" at bounding box center [34, 452] width 48 height 12
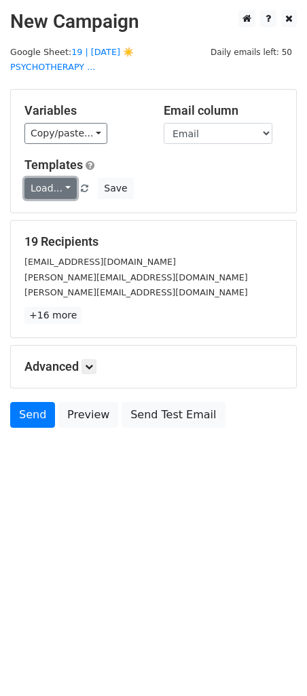
click at [48, 178] on link "Load..." at bounding box center [50, 188] width 52 height 21
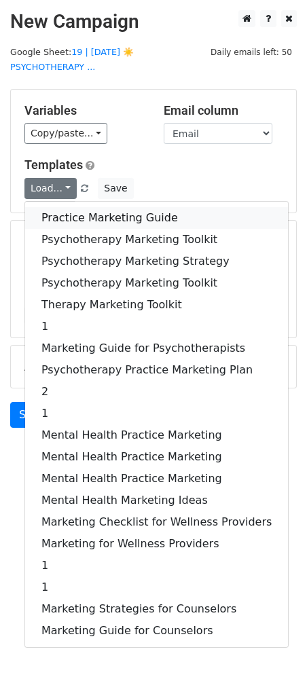
click at [49, 207] on link "Practice Marketing Guide" at bounding box center [156, 218] width 263 height 22
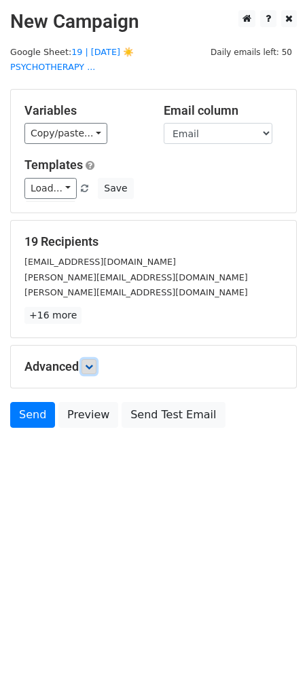
click at [96, 359] on link at bounding box center [88, 366] width 15 height 15
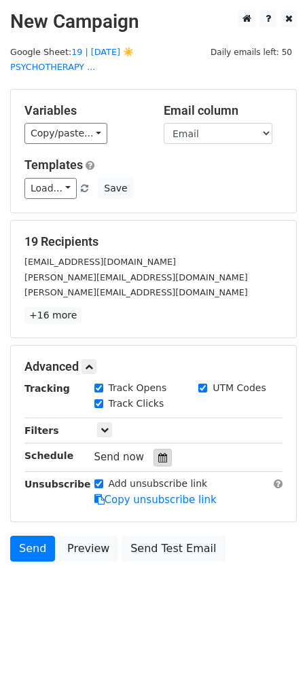
click at [158, 453] on icon at bounding box center [162, 458] width 9 height 10
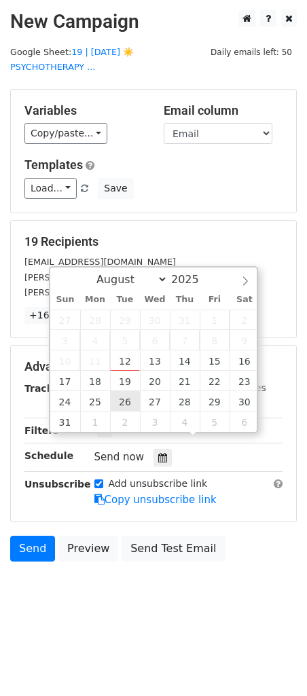
type input "[DATE] 12:00"
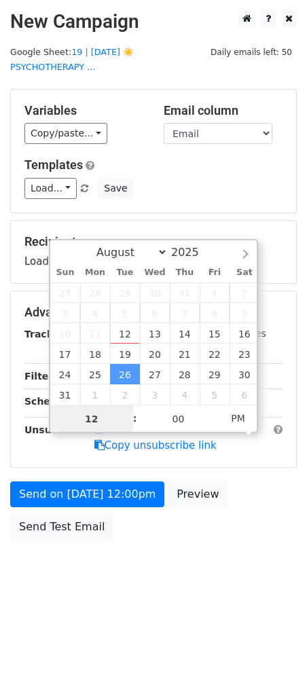
type input "3"
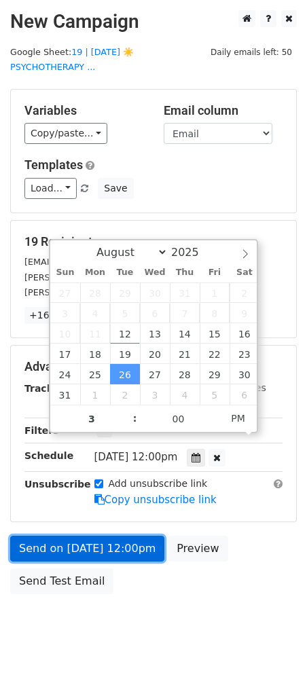
type input "[DATE] 15:00"
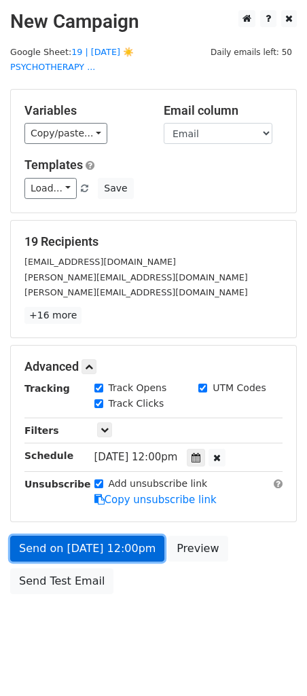
click at [56, 536] on link "Send on [DATE] 12:00pm" at bounding box center [87, 549] width 154 height 26
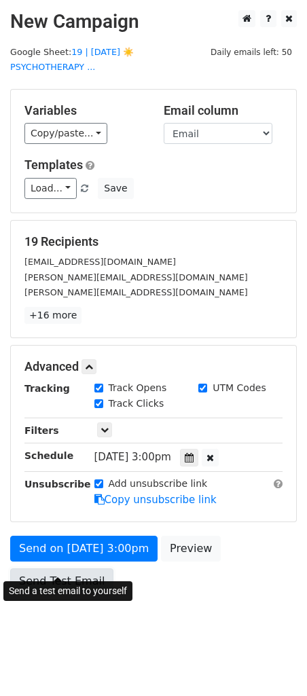
click at [54, 560] on body "New Campaign Daily emails left: 50 Google Sheet: 19 | [DATE] ☀️PSYCHOTHERAPY ..…" at bounding box center [153, 332] width 307 height 645
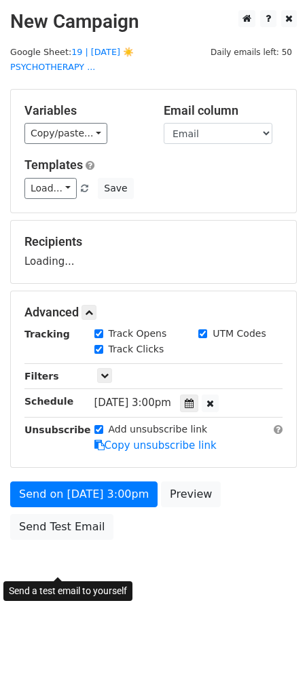
click at [83, 534] on body "New Campaign Daily emails left: 50 Google Sheet: 19 | [DATE] ☀️PSYCHOTHERAPY ..…" at bounding box center [153, 305] width 307 height 591
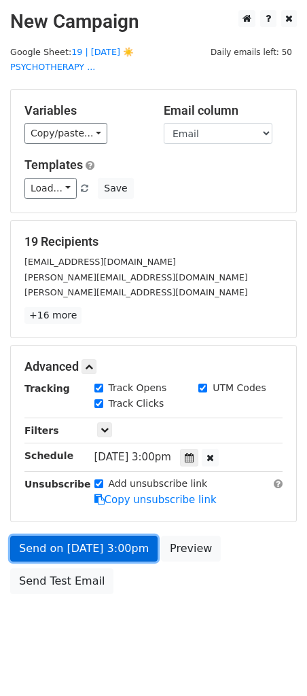
click at [76, 536] on link "Send on [DATE] 3:00pm" at bounding box center [83, 549] width 147 height 26
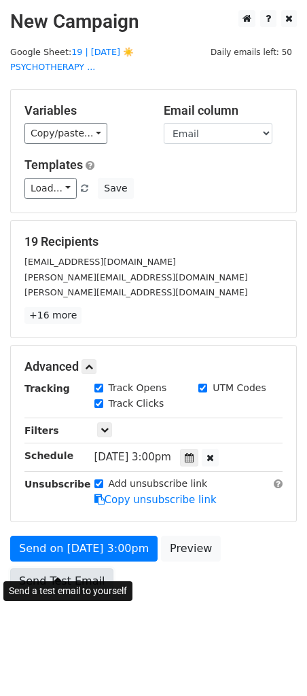
click at [67, 568] on link "Send Test Email" at bounding box center [61, 581] width 103 height 26
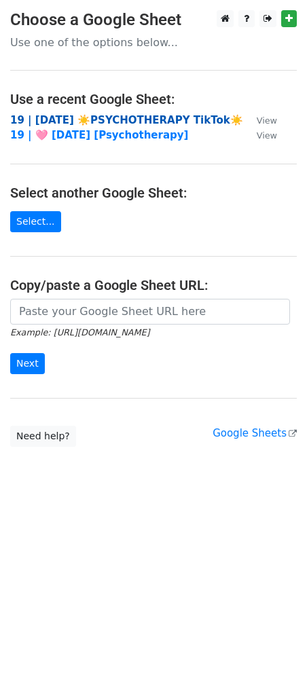
click at [75, 117] on strong "19 | [DATE] ☀️PSYCHOTHERAPY TikTok☀️" at bounding box center [126, 120] width 233 height 12
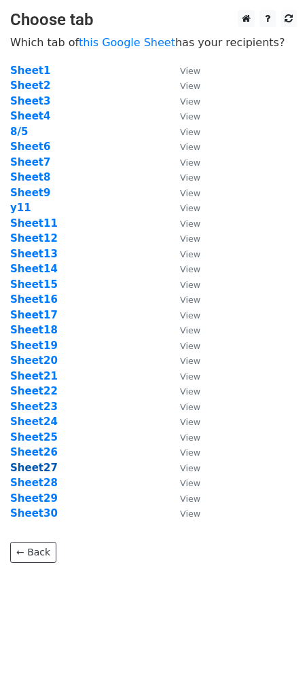
click at [41, 469] on strong "Sheet27" at bounding box center [34, 468] width 48 height 12
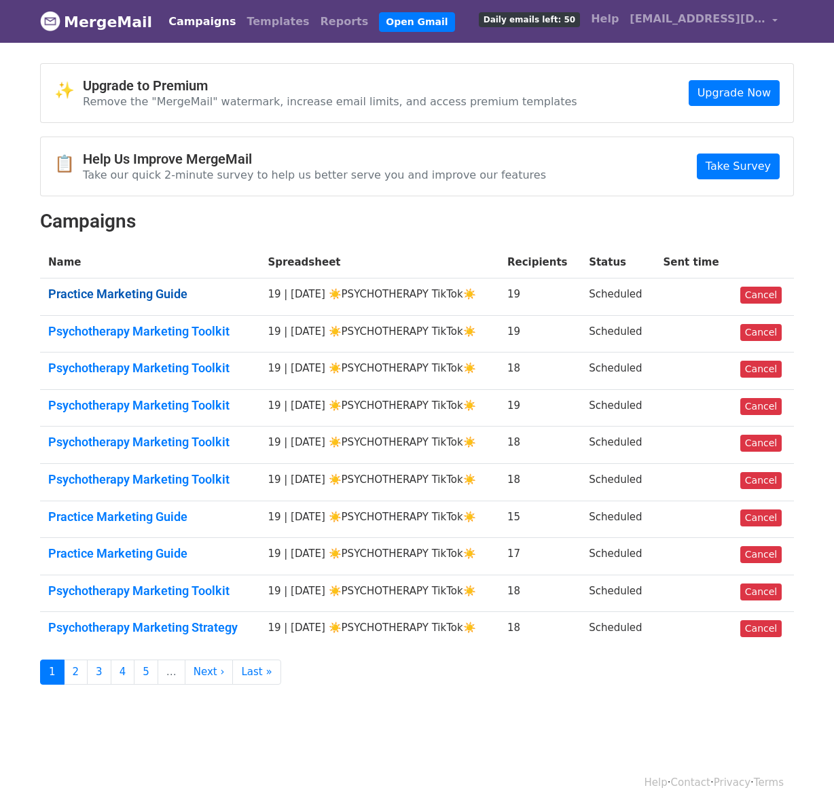
click at [137, 298] on link "Practice Marketing Guide" at bounding box center [149, 294] width 203 height 15
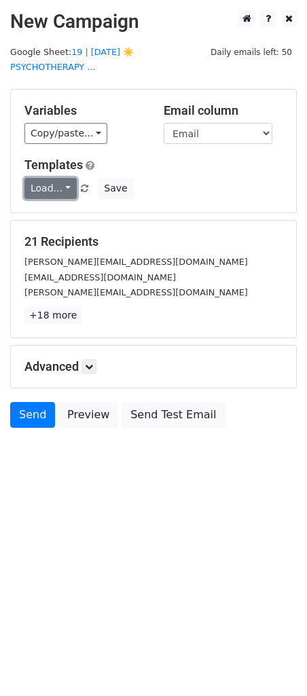
click at [46, 178] on link "Load..." at bounding box center [50, 188] width 52 height 21
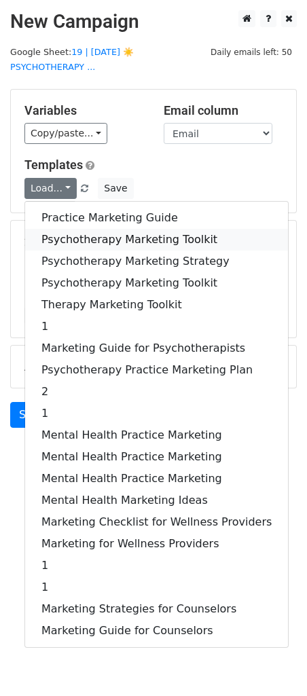
click at [56, 229] on link "Psychotherapy Marketing Toolkit" at bounding box center [156, 240] width 263 height 22
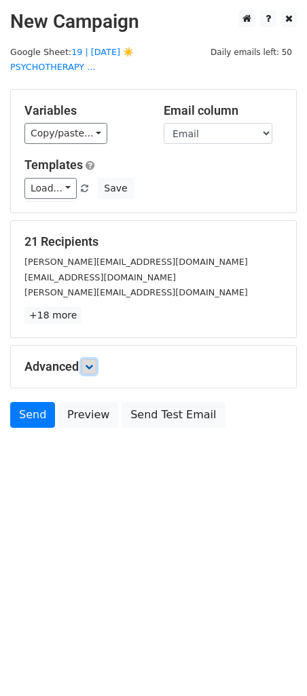
click at [92, 363] on icon at bounding box center [89, 367] width 8 height 8
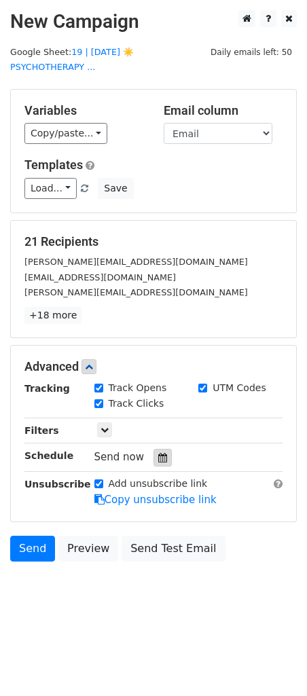
click at [158, 453] on icon at bounding box center [162, 458] width 9 height 10
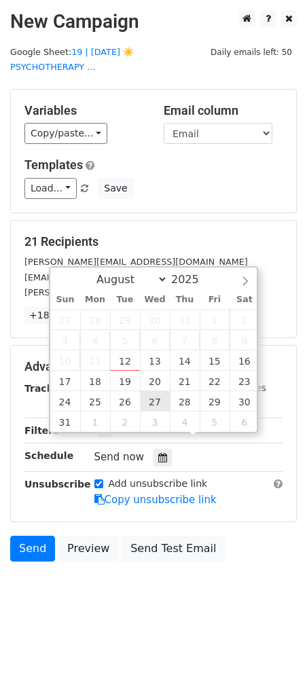
type input "2025-08-27 12:00"
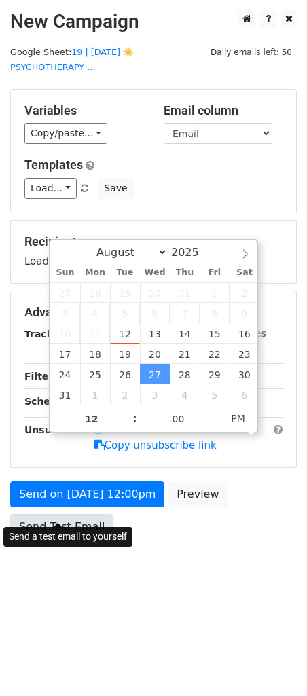
click at [71, 518] on link "Send Test Email" at bounding box center [61, 527] width 103 height 26
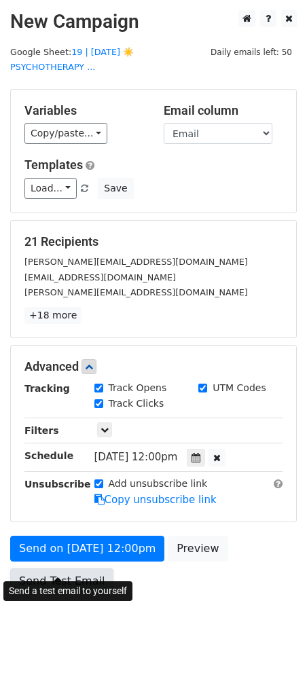
click at [52, 568] on link "Send Test Email" at bounding box center [61, 581] width 103 height 26
click at [60, 568] on link "Send Test Email" at bounding box center [61, 581] width 103 height 26
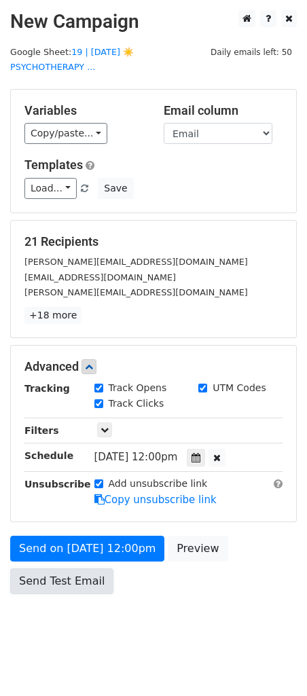
click at [60, 568] on link "Send Test Email" at bounding box center [61, 581] width 103 height 26
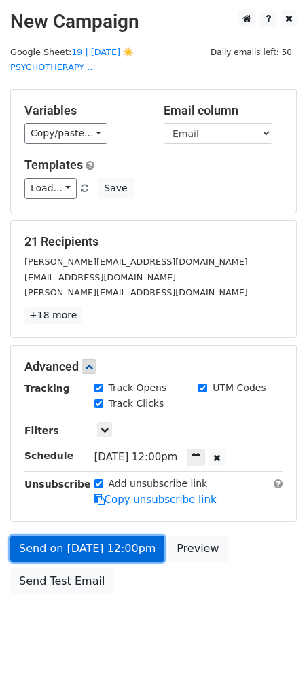
click at [74, 536] on link "Send on Aug 27 at 12:00pm" at bounding box center [87, 549] width 154 height 26
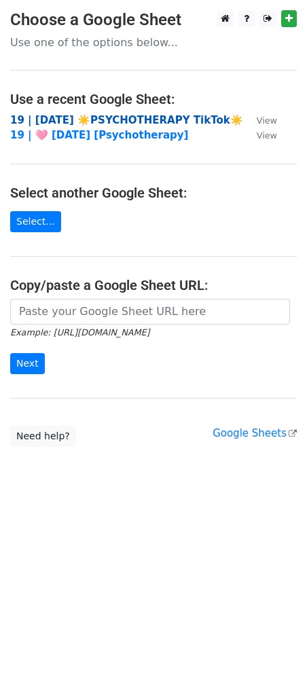
click at [98, 117] on strong "19 | [DATE] ☀️PSYCHOTHERAPY TikTok☀️" at bounding box center [126, 120] width 233 height 12
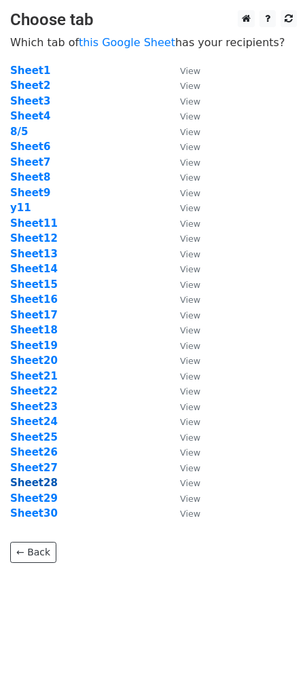
click at [37, 486] on strong "Sheet28" at bounding box center [34, 483] width 48 height 12
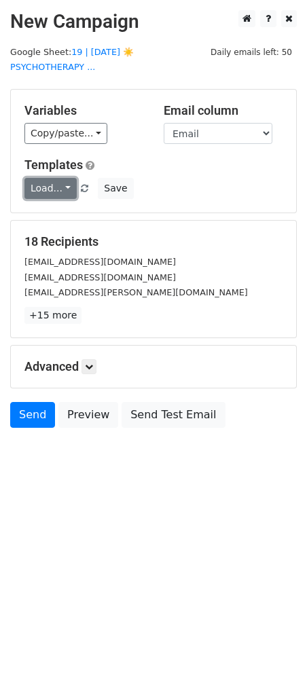
click at [40, 178] on link "Load..." at bounding box center [50, 188] width 52 height 21
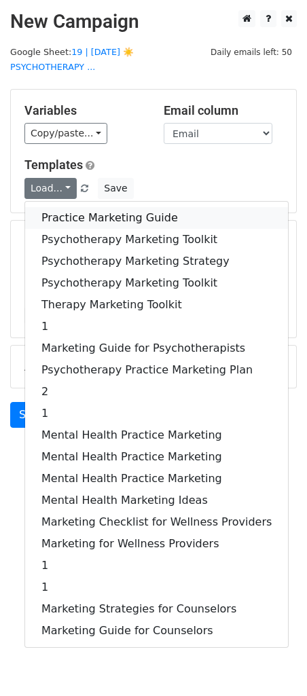
drag, startPoint x: 51, startPoint y: 201, endPoint x: 90, endPoint y: 362, distance: 165.7
click at [51, 207] on link "Practice Marketing Guide" at bounding box center [156, 218] width 263 height 22
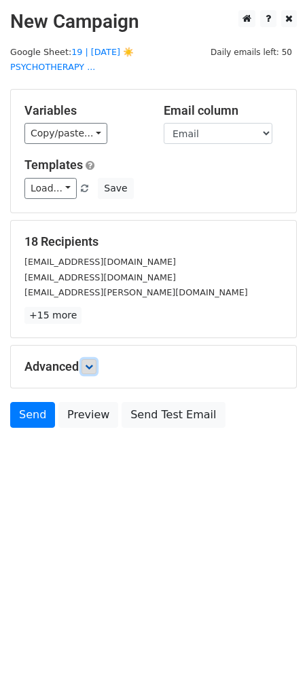
click at [96, 359] on link at bounding box center [88, 366] width 15 height 15
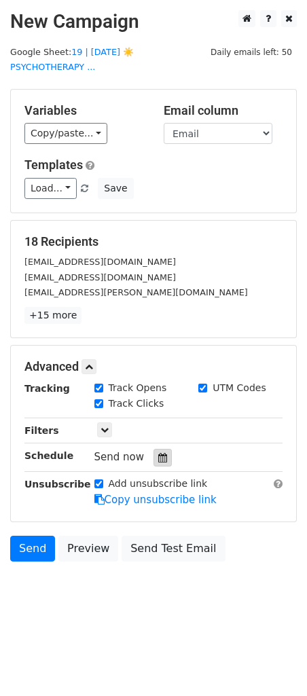
click at [156, 449] on div at bounding box center [162, 458] width 18 height 18
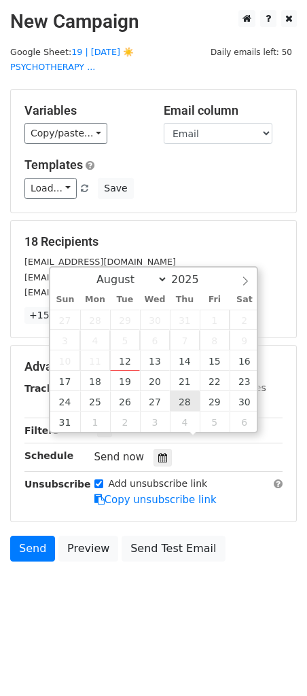
type input "2025-08-28 12:00"
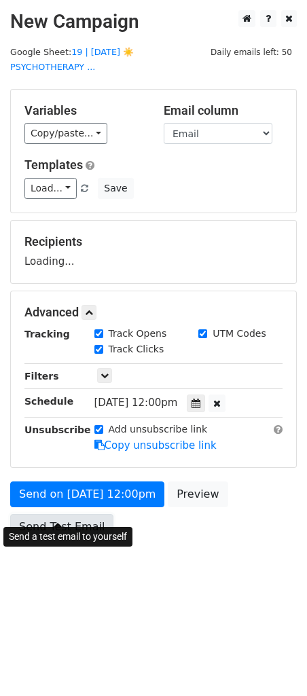
click at [104, 514] on link "Send Test Email" at bounding box center [61, 527] width 103 height 26
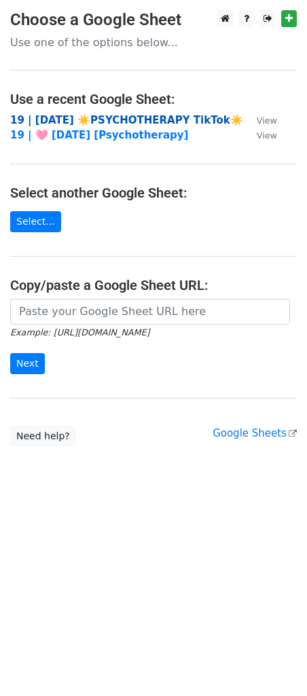
click at [96, 118] on strong "19 | AUG 5 ☀️PSYCHOTHERAPY TikTok☀️" at bounding box center [126, 120] width 233 height 12
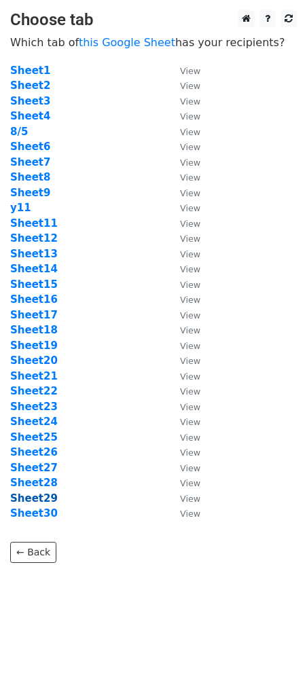
click at [43, 497] on strong "Sheet29" at bounding box center [34, 498] width 48 height 12
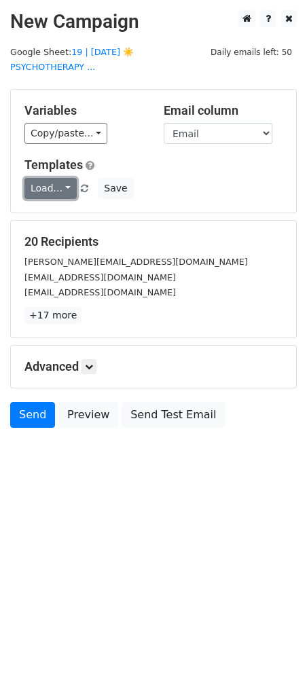
click at [57, 178] on link "Load..." at bounding box center [50, 188] width 52 height 21
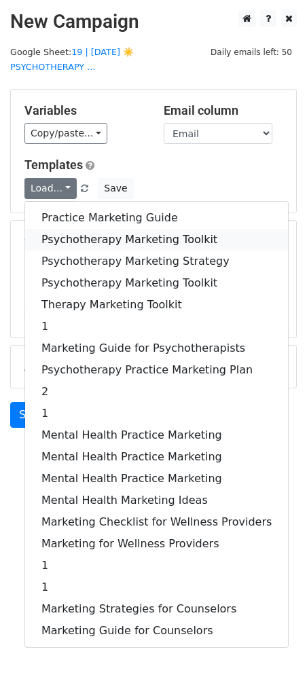
click at [57, 229] on link "Psychotherapy Marketing Toolkit" at bounding box center [156, 240] width 263 height 22
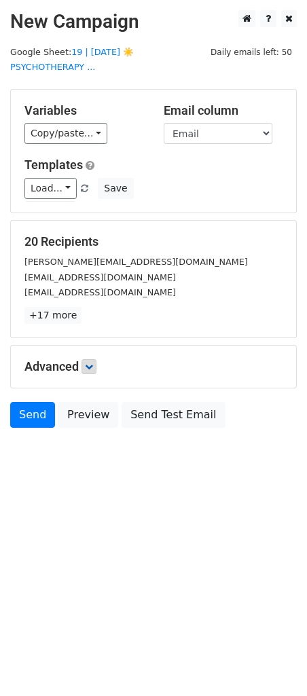
click at [96, 359] on h5 "Advanced" at bounding box center [153, 366] width 258 height 15
click at [96, 359] on link at bounding box center [88, 366] width 15 height 15
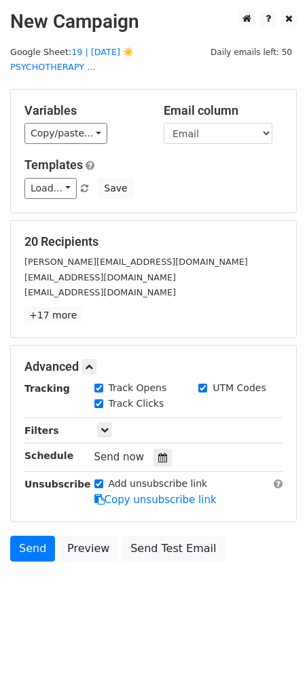
click at [160, 450] on div "Tracking Track Opens UTM Codes Track Clicks Filters Only include spreadsheet ro…" at bounding box center [153, 444] width 258 height 127
click at [155, 449] on div at bounding box center [162, 458] width 18 height 18
click at [134, 49] on link "19 | AUG 5 ☀️PSYCHOTHERAPY ..." at bounding box center [72, 60] width 124 height 26
drag, startPoint x: 153, startPoint y: 437, endPoint x: 181, endPoint y: 437, distance: 27.2
click at [158, 453] on icon at bounding box center [162, 458] width 9 height 10
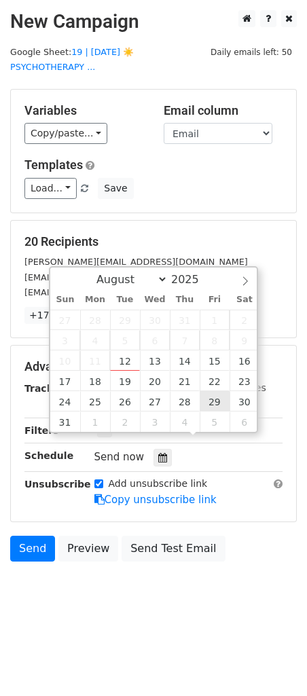
type input "2025-08-29 12:00"
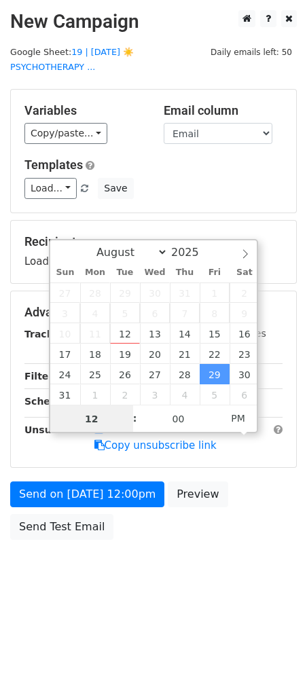
type input "2"
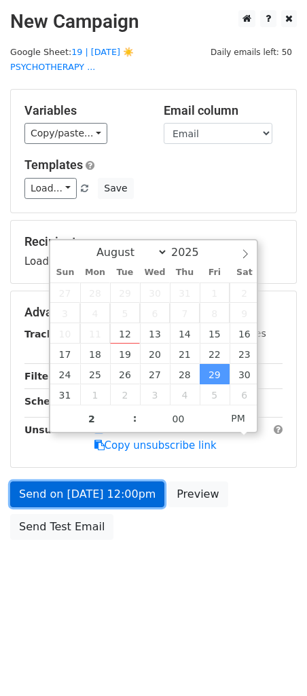
type input "2025-08-29 14:00"
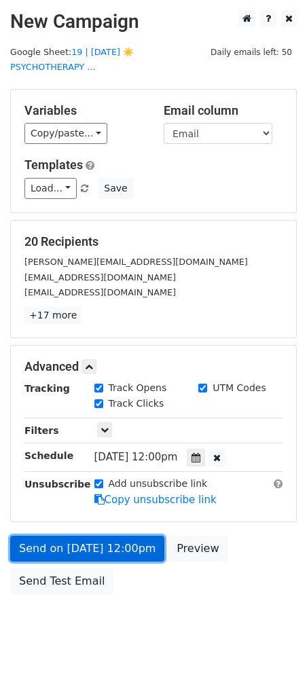
click at [70, 536] on link "Send on Aug 29 at 12:00pm" at bounding box center [87, 549] width 154 height 26
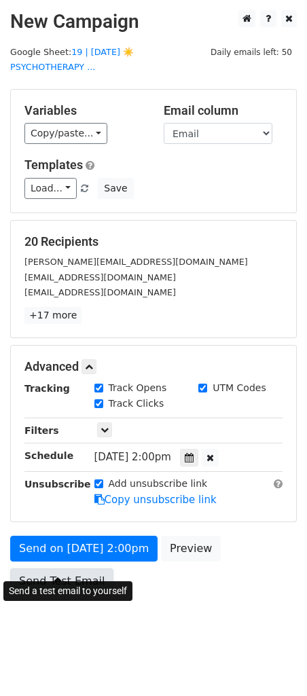
click at [70, 568] on link "Send Test Email" at bounding box center [61, 581] width 103 height 26
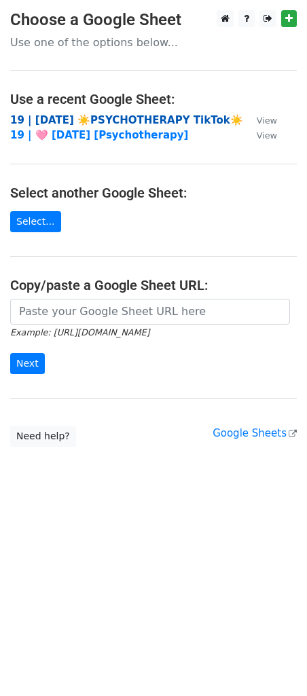
click at [107, 114] on strong "19 | [DATE] ☀️PSYCHOTHERAPY TikTok☀️" at bounding box center [126, 120] width 233 height 12
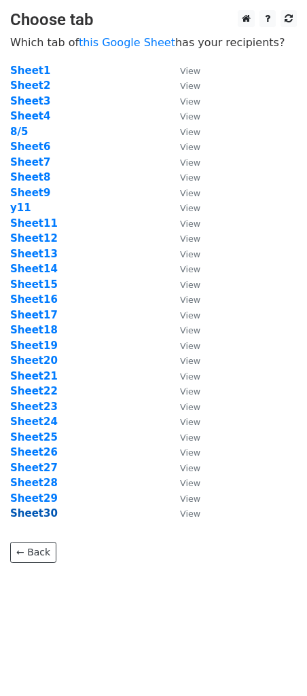
click at [32, 513] on strong "Sheet30" at bounding box center [34, 513] width 48 height 12
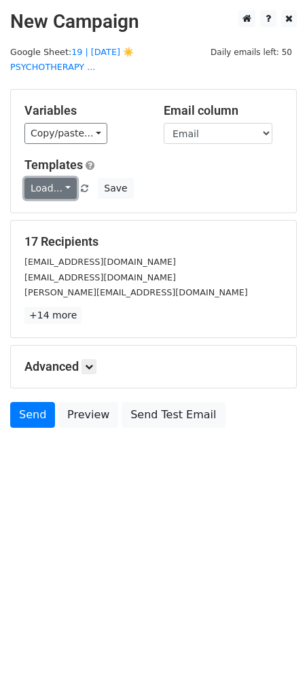
click at [56, 178] on link "Load..." at bounding box center [50, 188] width 52 height 21
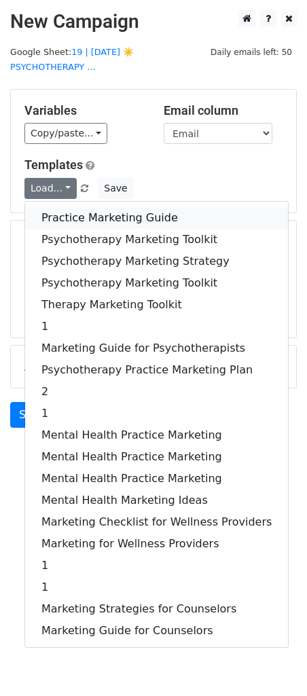
click at [66, 208] on link "Practice Marketing Guide" at bounding box center [156, 218] width 263 height 22
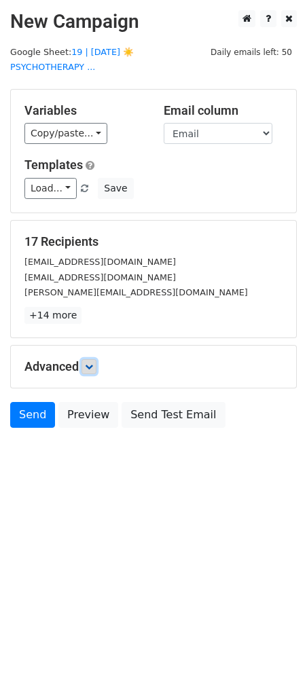
click at [92, 363] on icon at bounding box center [89, 367] width 8 height 8
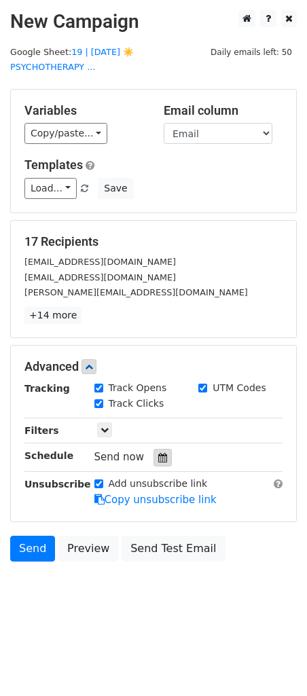
click at [162, 449] on div at bounding box center [162, 458] width 18 height 18
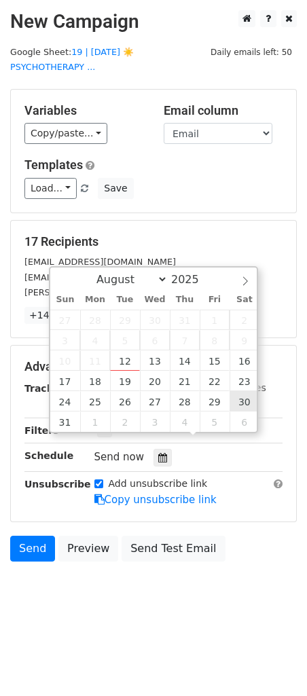
type input "2025-08-30 12:00"
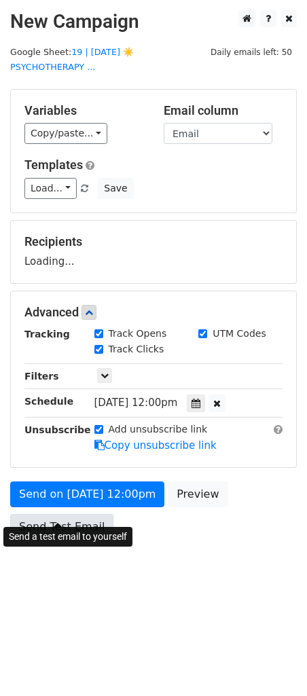
click at [62, 514] on link "Send Test Email" at bounding box center [61, 527] width 103 height 26
click at [71, 515] on link "Send Test Email" at bounding box center [61, 527] width 103 height 26
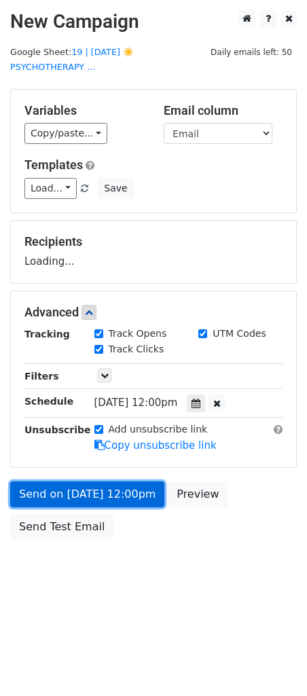
click at [74, 482] on link "Send on Aug 30 at 12:00pm" at bounding box center [87, 495] width 154 height 26
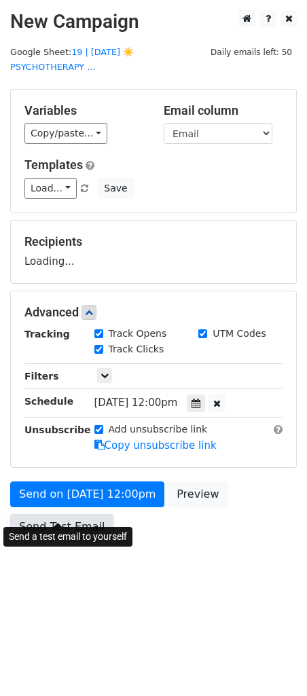
click at [67, 514] on link "Send Test Email" at bounding box center [61, 527] width 103 height 26
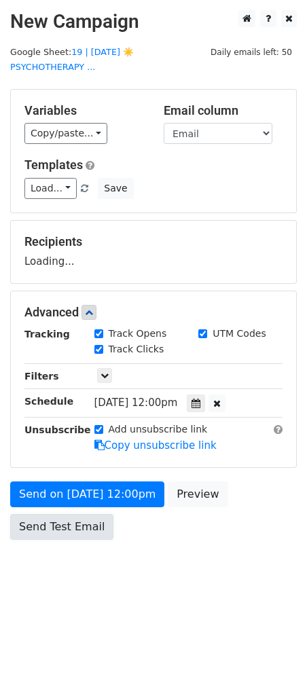
click at [67, 514] on link "Send Test Email" at bounding box center [61, 527] width 103 height 26
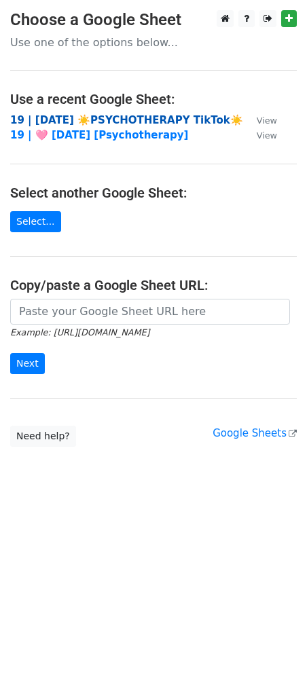
click at [88, 117] on strong "19 | [DATE] ☀️PSYCHOTHERAPY TikTok☀️" at bounding box center [126, 120] width 233 height 12
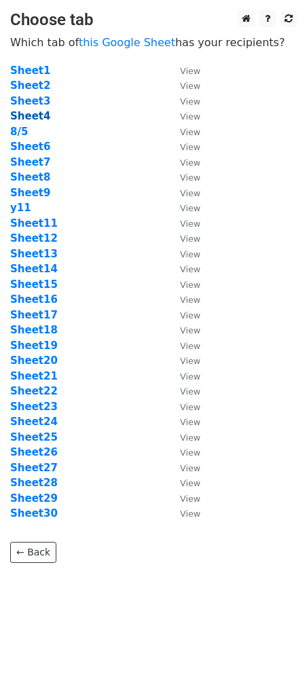
click at [29, 115] on strong "Sheet4" at bounding box center [30, 116] width 40 height 12
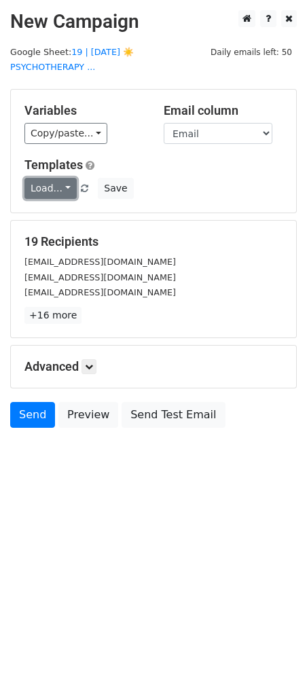
click at [63, 178] on link "Load..." at bounding box center [50, 188] width 52 height 21
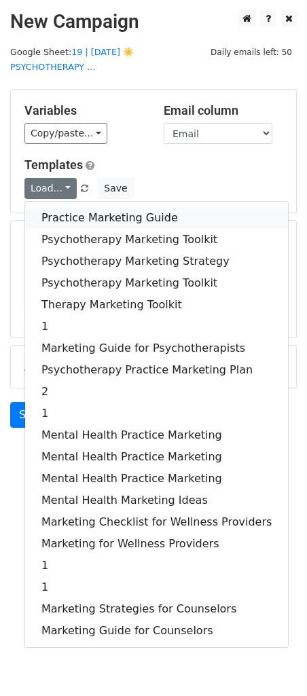
click at [66, 207] on link "Practice Marketing Guide" at bounding box center [156, 218] width 263 height 22
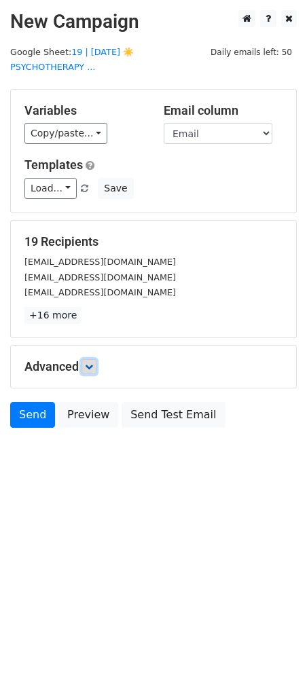
click at [92, 363] on icon at bounding box center [89, 367] width 8 height 8
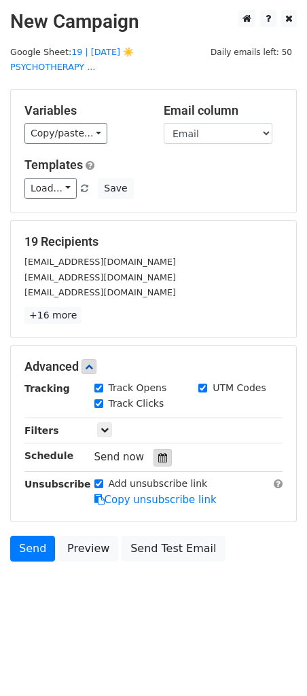
click at [153, 449] on div at bounding box center [162, 458] width 18 height 18
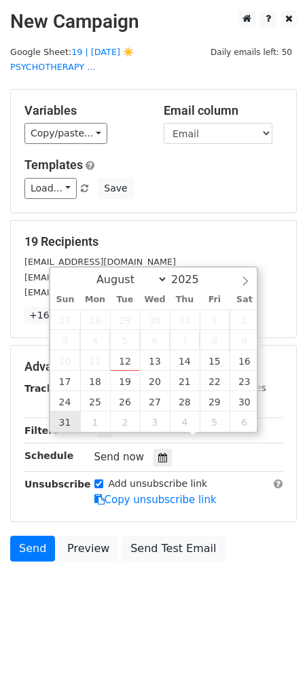
type input "2025-08-31 12:00"
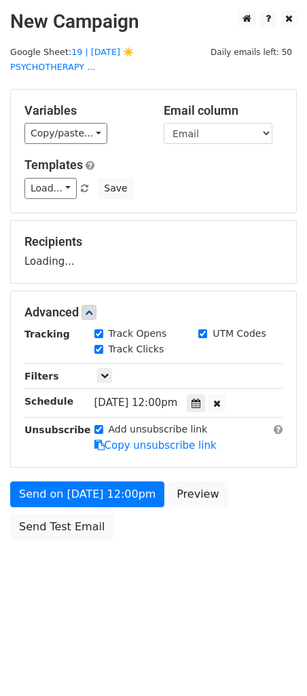
click at [67, 533] on body "New Campaign Daily emails left: 50 Google Sheet: 19 | AUG 5 ☀️PSYCHOTHERAPY ...…" at bounding box center [153, 305] width 307 height 591
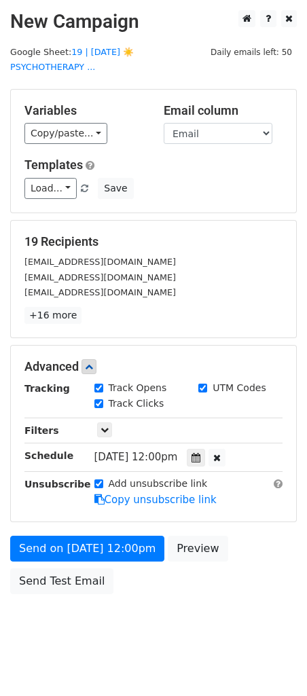
click at [56, 548] on div "Send on Aug 31 at 12:00pm Preview Send Test Email" at bounding box center [153, 568] width 307 height 65
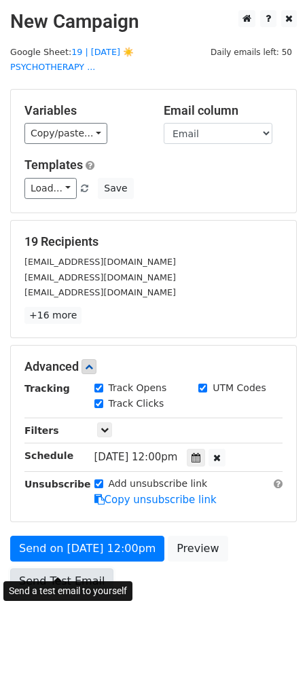
click at [54, 568] on link "Send Test Email" at bounding box center [61, 581] width 103 height 26
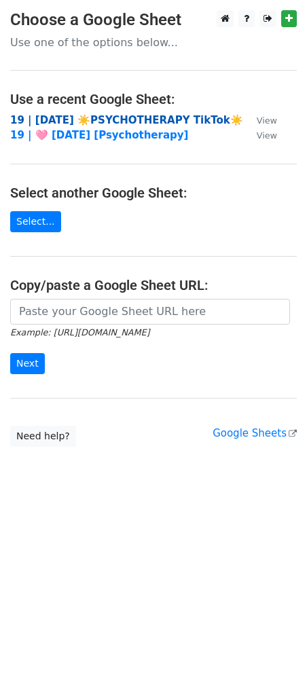
click at [54, 121] on strong "19 | [DATE] ☀️PSYCHOTHERAPY TikTok☀️" at bounding box center [126, 120] width 233 height 12
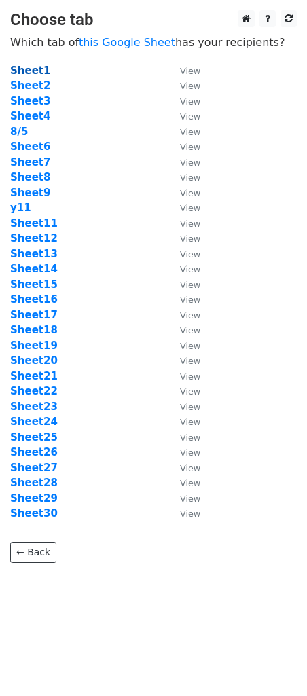
click at [21, 68] on strong "Sheet1" at bounding box center [30, 71] width 40 height 12
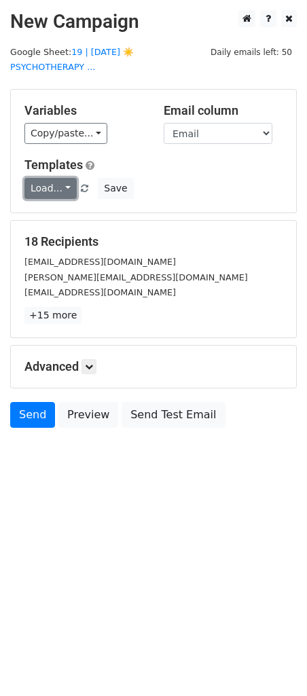
click at [54, 178] on link "Load..." at bounding box center [50, 188] width 52 height 21
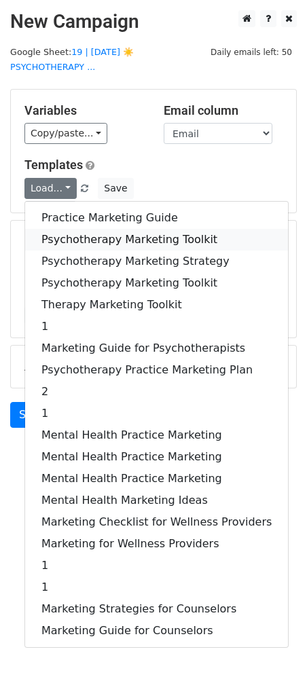
click at [58, 229] on link "Psychotherapy Marketing Toolkit" at bounding box center [156, 240] width 263 height 22
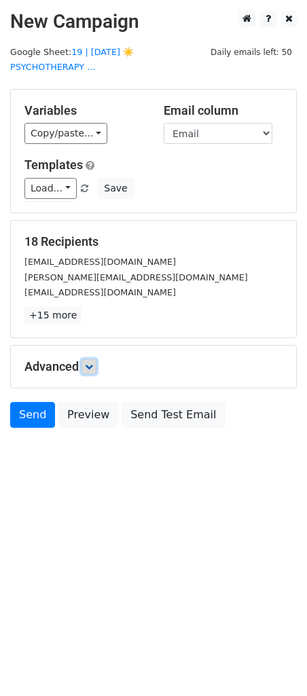
click at [93, 363] on icon at bounding box center [89, 367] width 8 height 8
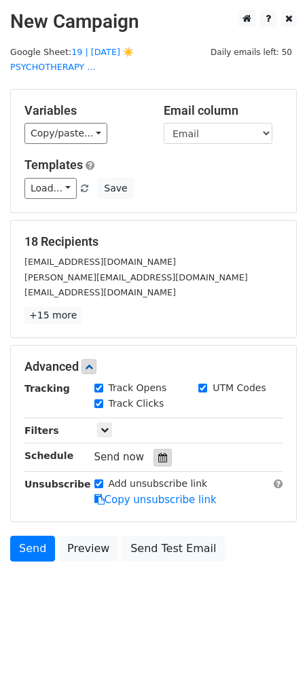
click at [157, 449] on div at bounding box center [162, 458] width 18 height 18
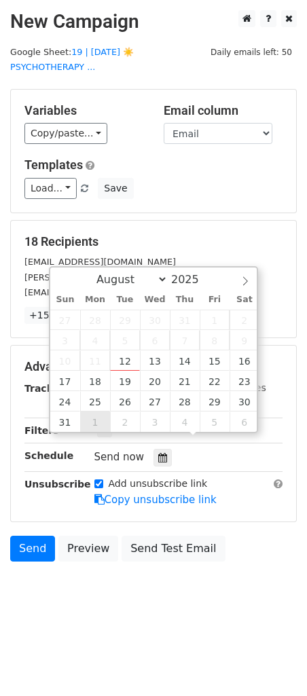
type input "[DATE] 12:00"
select select "8"
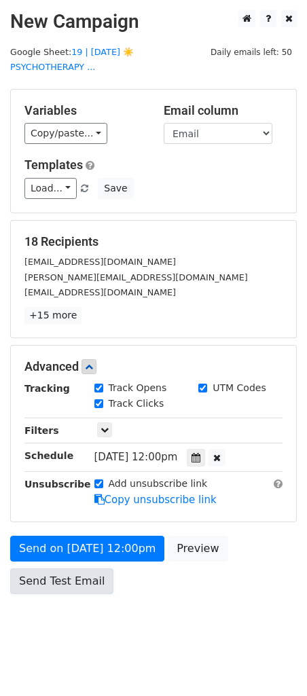
click at [57, 568] on link "Send Test Email" at bounding box center [61, 581] width 103 height 26
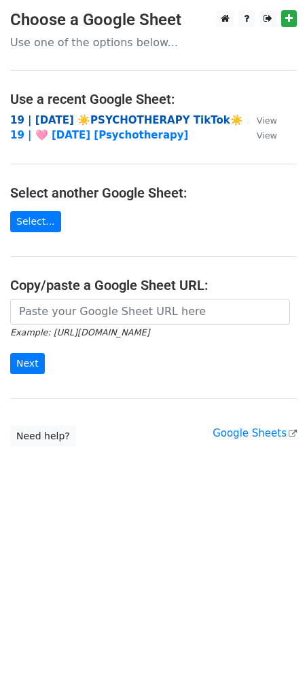
click at [56, 124] on strong "19 | [DATE] ☀️PSYCHOTHERAPY TikTok☀️" at bounding box center [126, 120] width 233 height 12
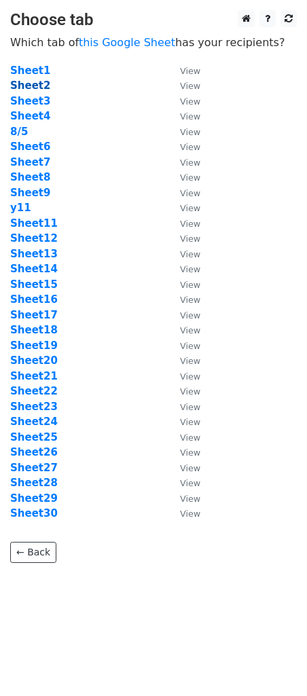
click at [35, 88] on strong "Sheet2" at bounding box center [30, 85] width 40 height 12
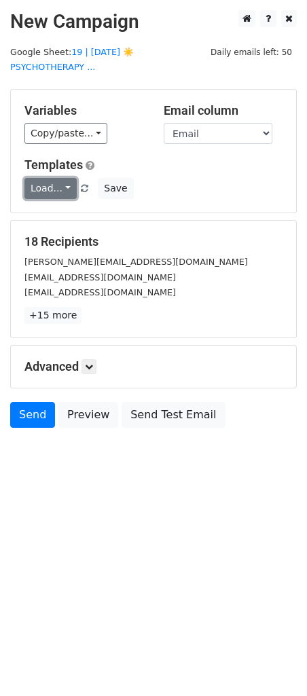
click at [64, 178] on link "Load..." at bounding box center [50, 188] width 52 height 21
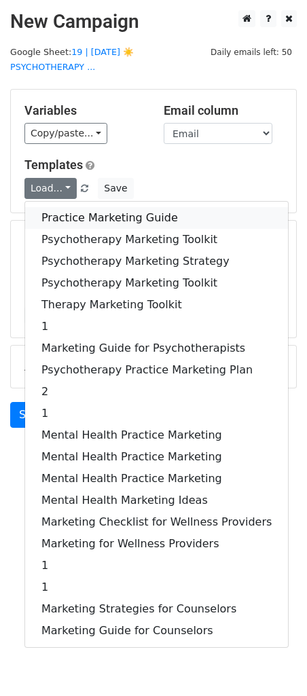
click at [72, 208] on link "Practice Marketing Guide" at bounding box center [156, 218] width 263 height 22
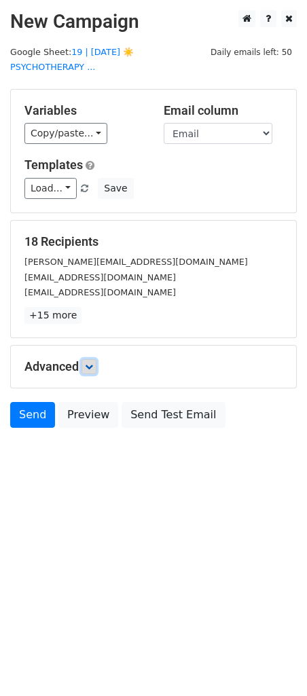
click at [96, 359] on link at bounding box center [88, 366] width 15 height 15
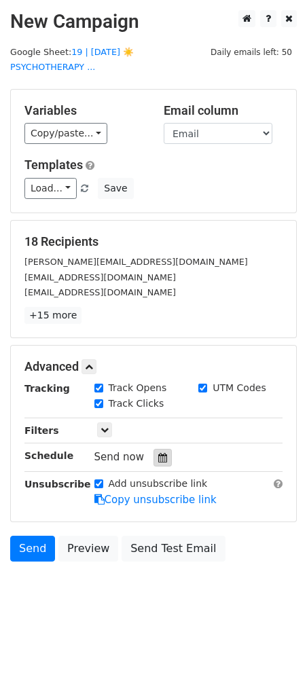
click at [157, 449] on div at bounding box center [162, 458] width 18 height 18
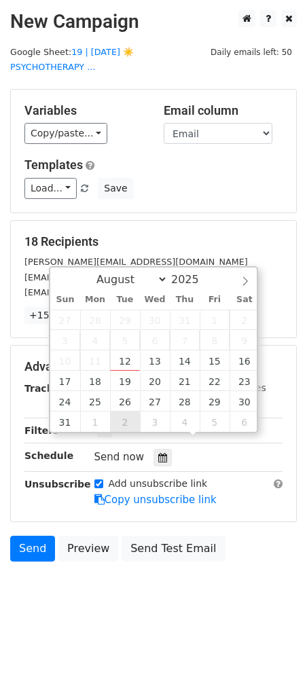
type input "[DATE] 12:00"
select select "8"
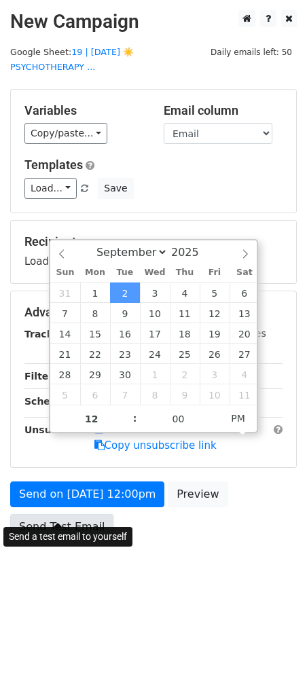
click at [62, 515] on link "Send Test Email" at bounding box center [61, 527] width 103 height 26
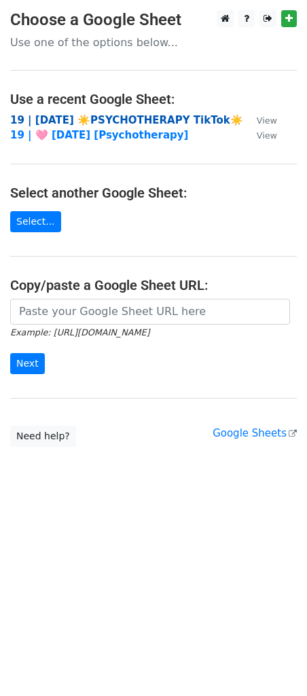
click at [61, 115] on strong "19 | [DATE] ☀️PSYCHOTHERAPY TikTok☀️" at bounding box center [126, 120] width 233 height 12
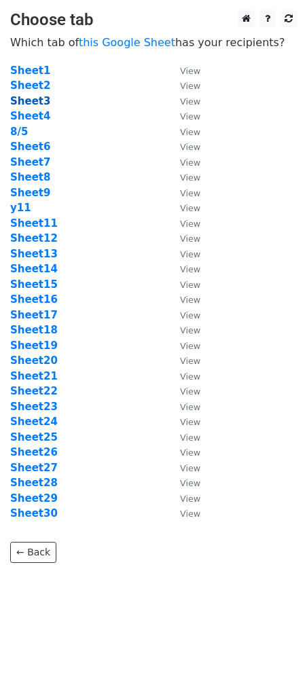
click at [27, 105] on strong "Sheet3" at bounding box center [30, 101] width 40 height 12
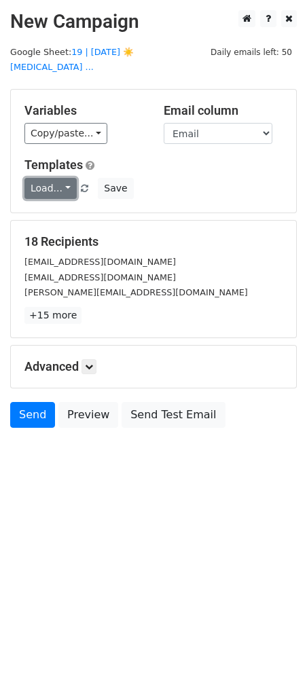
click at [46, 178] on link "Load..." at bounding box center [50, 188] width 52 height 21
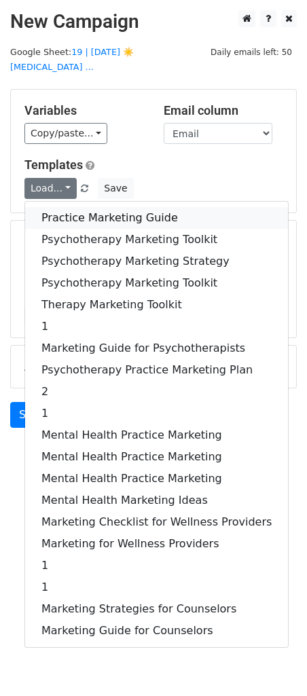
click at [68, 207] on link "Practice Marketing Guide" at bounding box center [156, 218] width 263 height 22
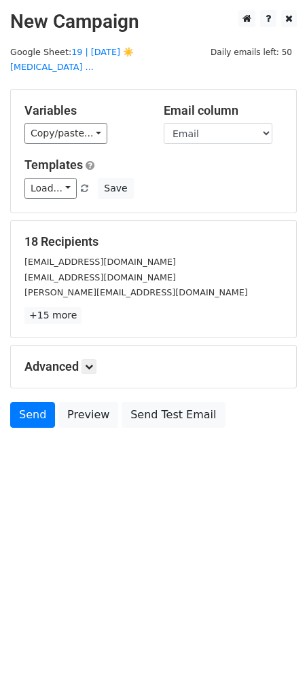
click at [95, 358] on div "Advanced Tracking Track Opens UTM Codes Track Clicks Filters Only include sprea…" at bounding box center [153, 367] width 285 height 42
click at [92, 359] on link at bounding box center [88, 366] width 15 height 15
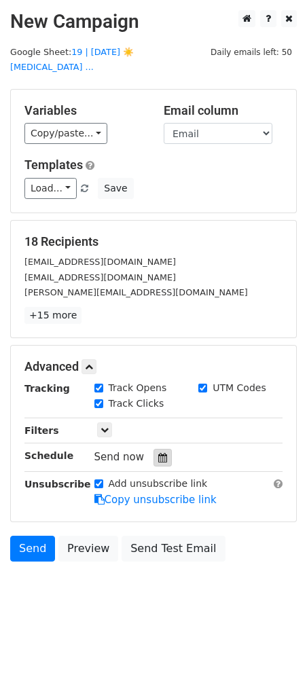
click at [160, 450] on div at bounding box center [162, 458] width 18 height 18
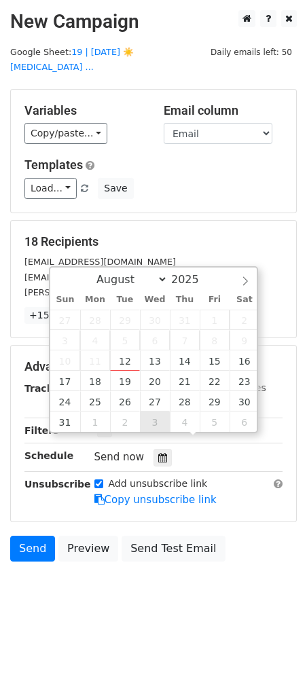
type input "2025-09-03 12:00"
select select "8"
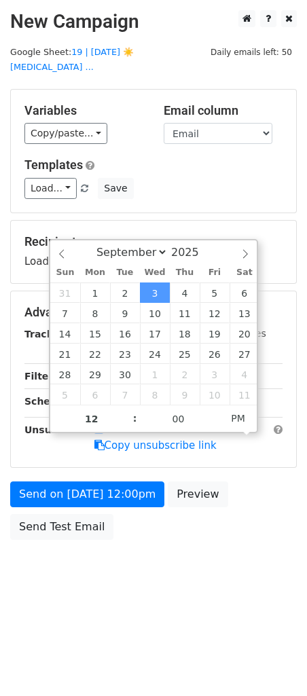
click at [90, 538] on body "New Campaign Daily emails left: 50 Google Sheet: 19 | AUG 5 ☀️PSYCHOTHERAPY ...…" at bounding box center [153, 305] width 307 height 591
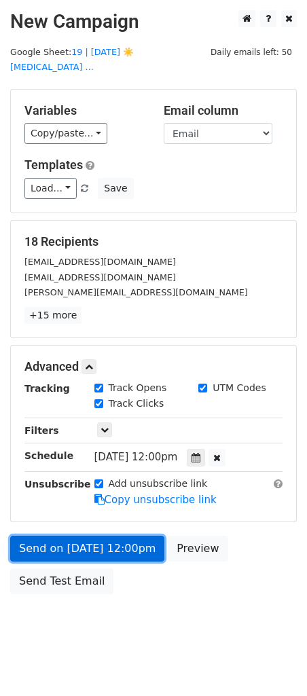
click at [69, 536] on link "Send on Sep 3 at 12:00pm" at bounding box center [87, 549] width 154 height 26
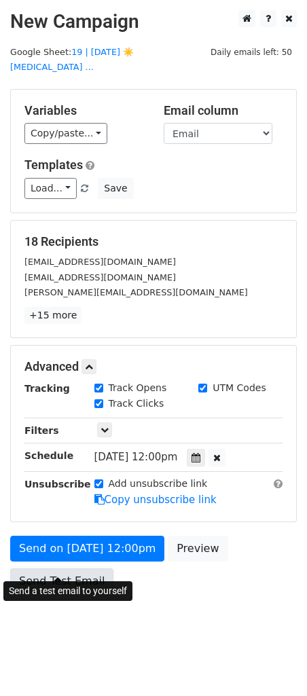
click at [67, 568] on link "Send Test Email" at bounding box center [61, 581] width 103 height 26
click at [73, 569] on link "Send Test Email" at bounding box center [61, 581] width 103 height 26
